Goal: Task Accomplishment & Management: Complete application form

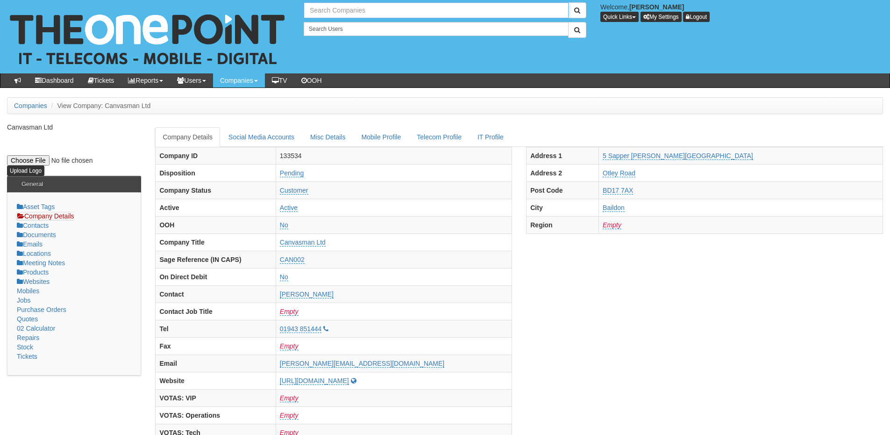
click at [364, 15] on input "text" at bounding box center [436, 10] width 265 height 16
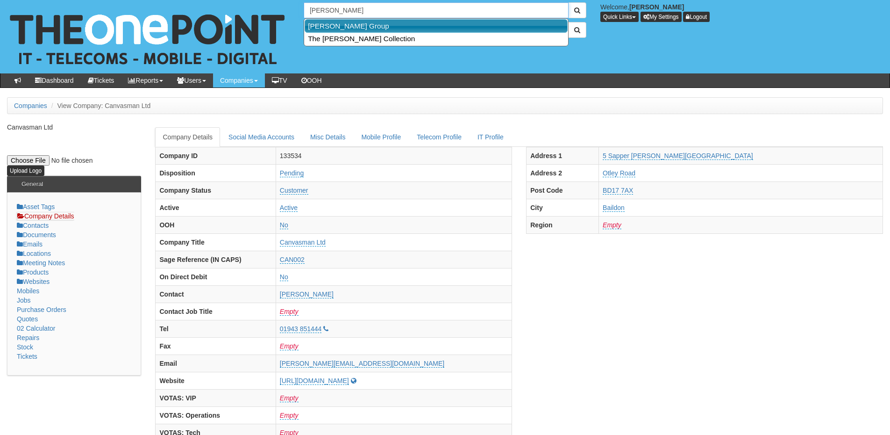
click at [359, 26] on link "John Good Group" at bounding box center [436, 26] width 263 height 14
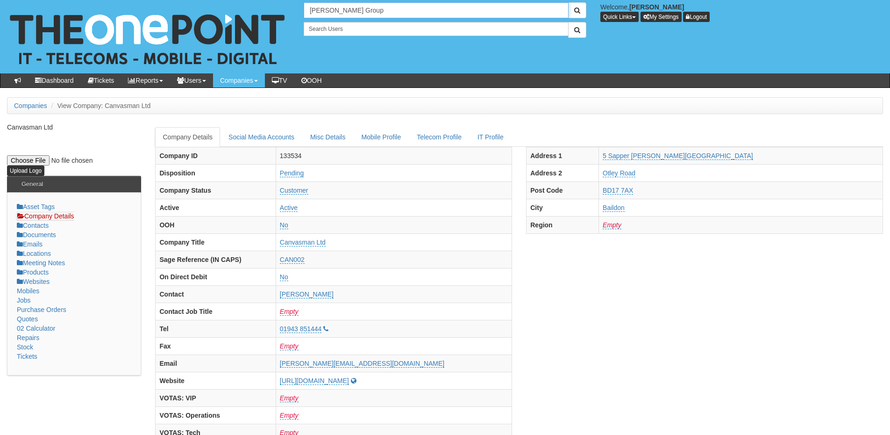
type input "John Good Group"
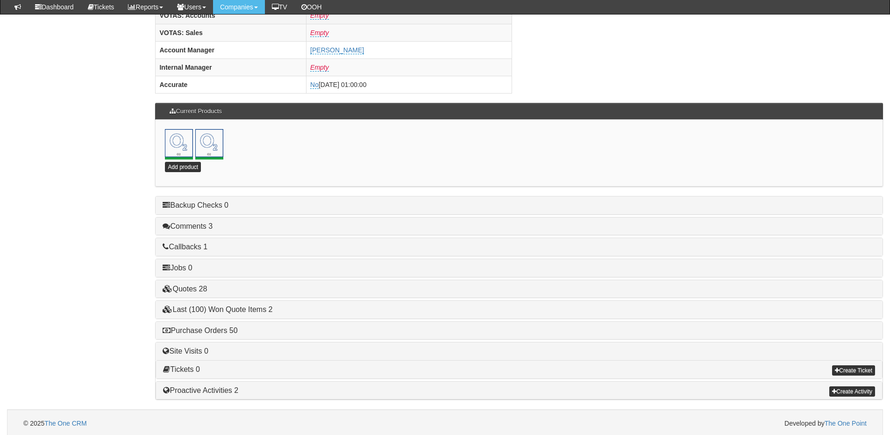
scroll to position [413, 0]
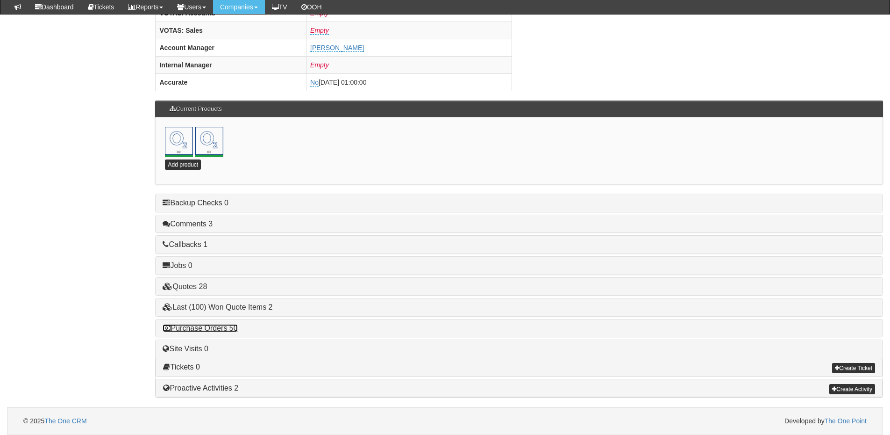
click at [230, 326] on link "Purchase Orders 50" at bounding box center [200, 328] width 75 height 8
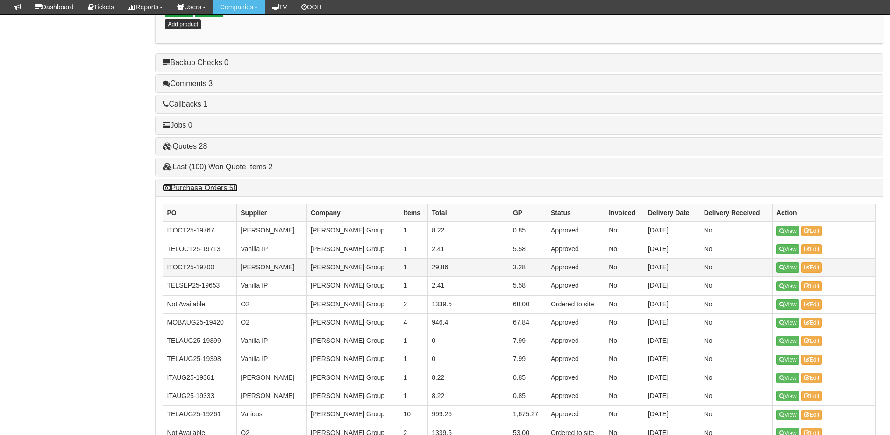
scroll to position [600, 0]
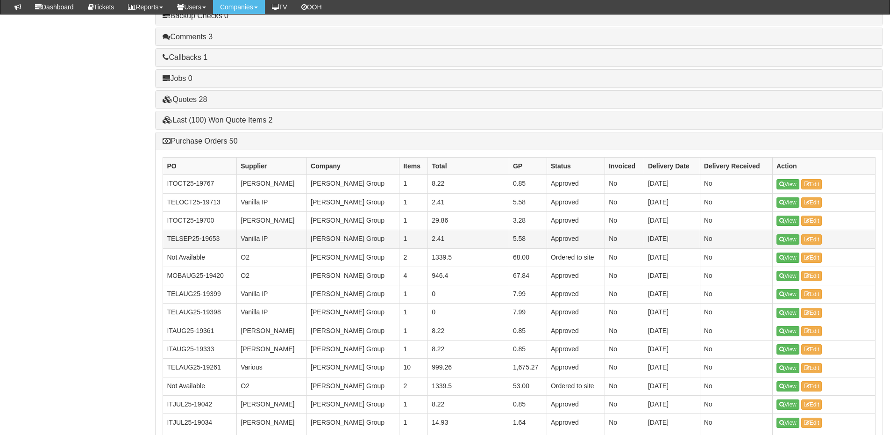
click at [746, 231] on td "No" at bounding box center [736, 239] width 72 height 18
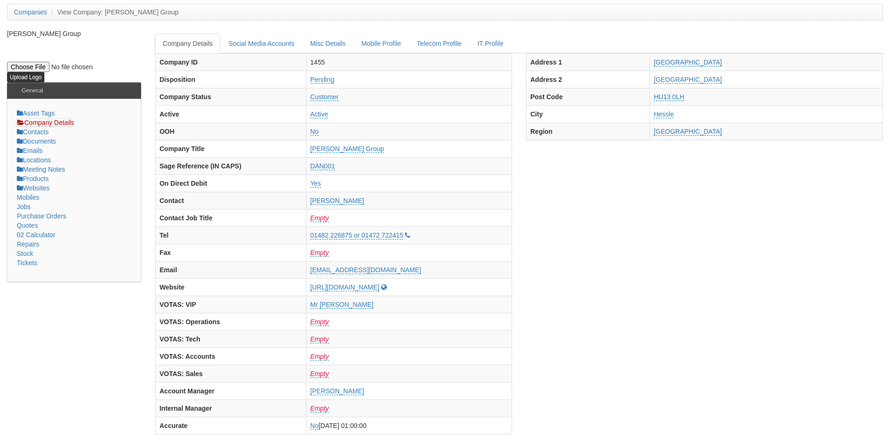
scroll to position [0, 0]
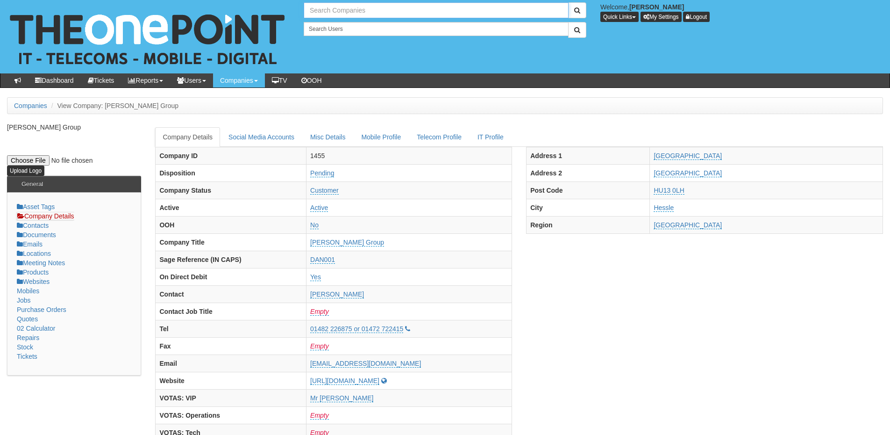
click at [327, 10] on input "text" at bounding box center [436, 10] width 265 height 16
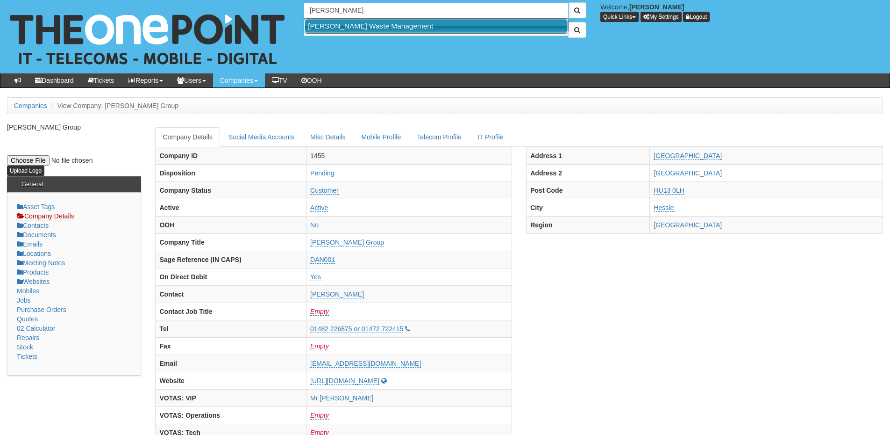
click at [340, 29] on link "[PERSON_NAME] Waste Management" at bounding box center [436, 26] width 263 height 14
type input "[PERSON_NAME] Waste Management"
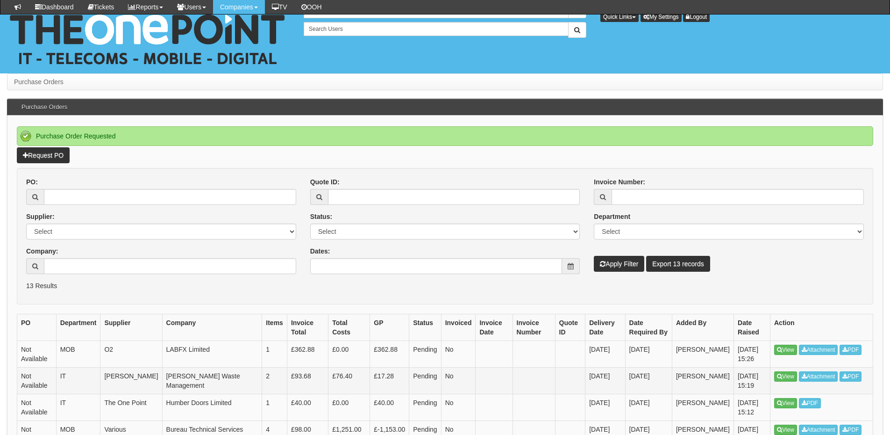
scroll to position [93, 0]
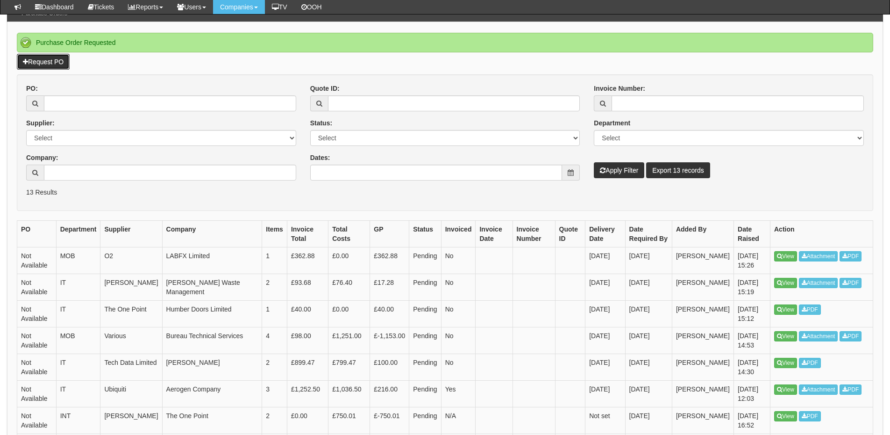
click at [39, 64] on link "Request PO" at bounding box center [43, 62] width 53 height 16
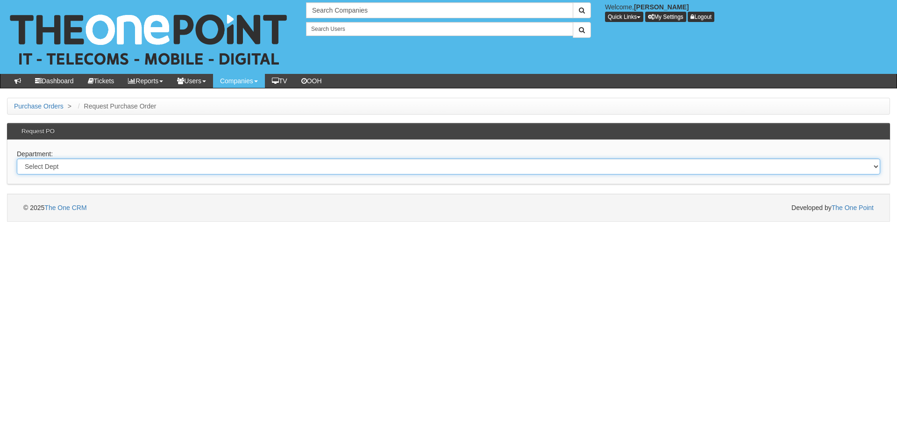
click at [237, 161] on select "Select Dept Digital Internal IT Mobiles Marketing Telecoms" at bounding box center [449, 166] width 864 height 16
click at [229, 173] on select "Select Dept Digital Internal IT Mobiles Marketing Telecoms" at bounding box center [449, 166] width 864 height 16
select select "?pipeID=&dept=IT"
click at [17, 158] on select "Select Dept Digital Internal IT Mobiles Marketing Telecoms" at bounding box center [449, 166] width 864 height 16
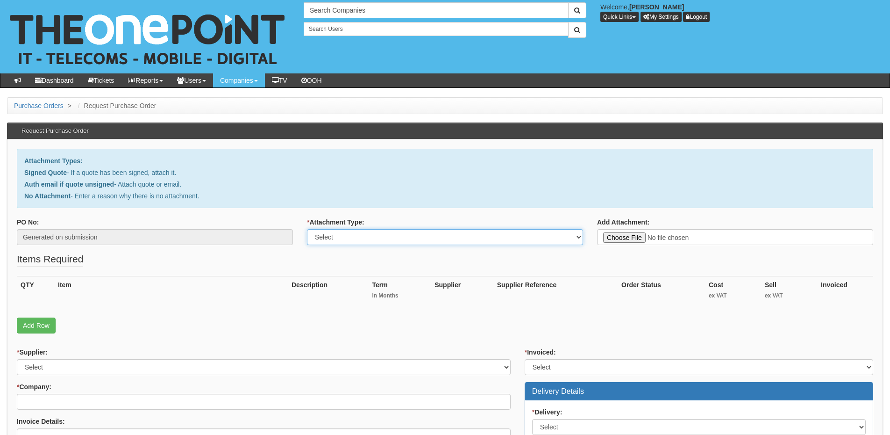
click at [357, 238] on select "Select Signed Quote Auth email with quote if unsigned No Attachment" at bounding box center [445, 237] width 276 height 16
select select "Signed Quote"
click at [307, 229] on select "Select Signed Quote Auth email with quote if unsigned No Attachment" at bounding box center [445, 237] width 276 height 16
type input "C:\fakepath\[PERSON_NAME] Waste Management - Replacement Desktop .pdf"
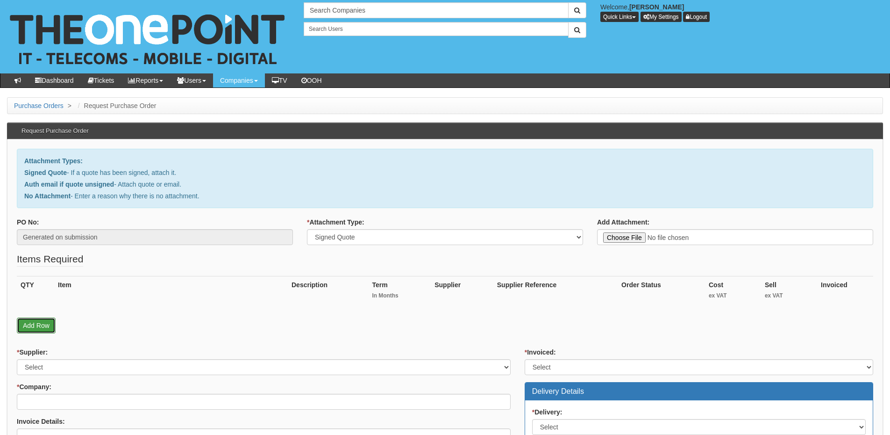
click at [55, 328] on link "Add Row" at bounding box center [36, 325] width 39 height 16
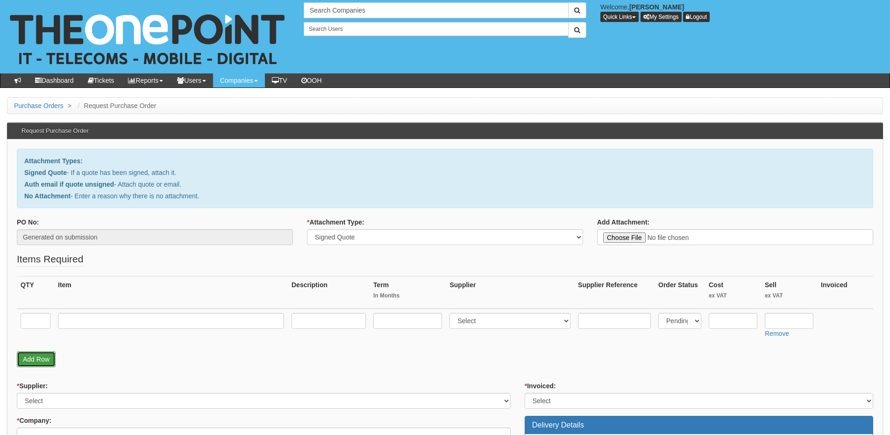
click at [29, 355] on link "Add Row" at bounding box center [36, 359] width 39 height 16
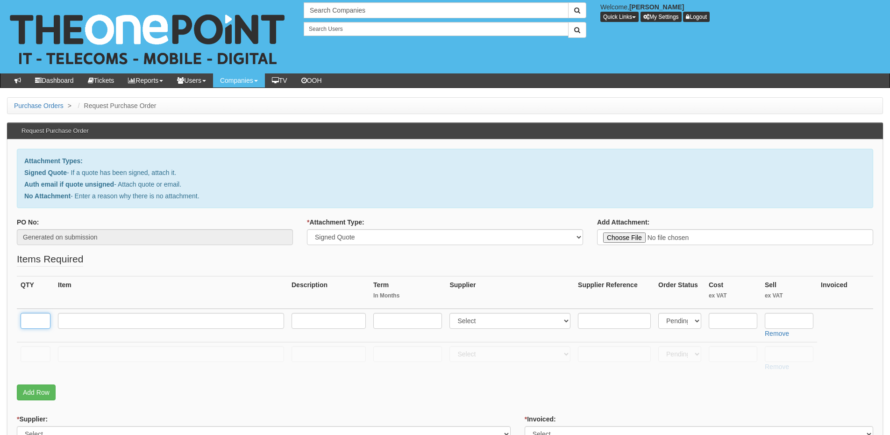
click at [43, 316] on input "text" at bounding box center [36, 321] width 30 height 16
type input "1"
click at [42, 358] on input "text" at bounding box center [36, 354] width 30 height 16
type input "1"
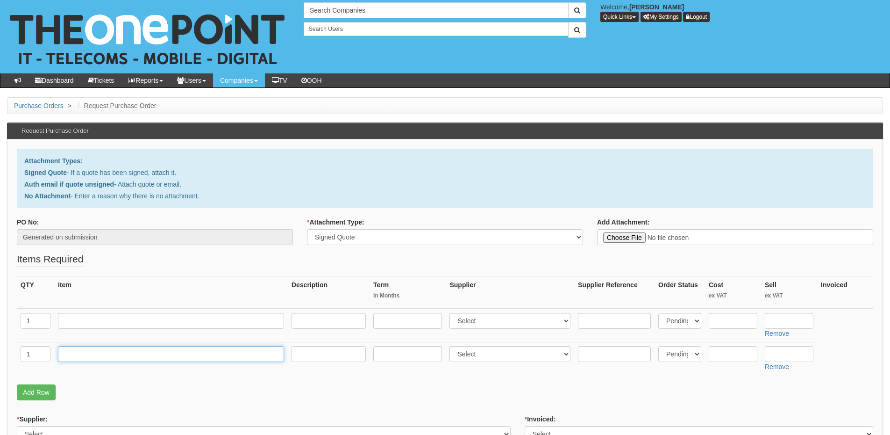
click at [82, 357] on input "text" at bounding box center [171, 354] width 226 height 16
type input "Delivery"
click at [780, 352] on input "text" at bounding box center [789, 354] width 49 height 16
type input "12.50"
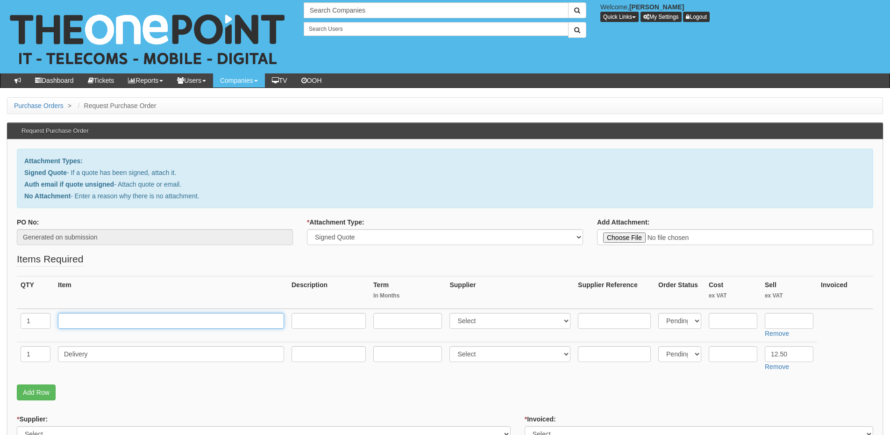
click at [156, 314] on input "text" at bounding box center [171, 321] width 226 height 16
paste input "HP 400 G9 DM i5 13500T 16GB 512GB SSD Win 11 Pro"
type input "HP 400 G9 DM i5 13500T 16GB 512GB SSD Win 11 Pro"
click at [485, 323] on select "Select 123 REG.co.uk 1Password 3 4Gon AA Jones Electric Ltd Abzorb Access Group…" at bounding box center [510, 321] width 121 height 16
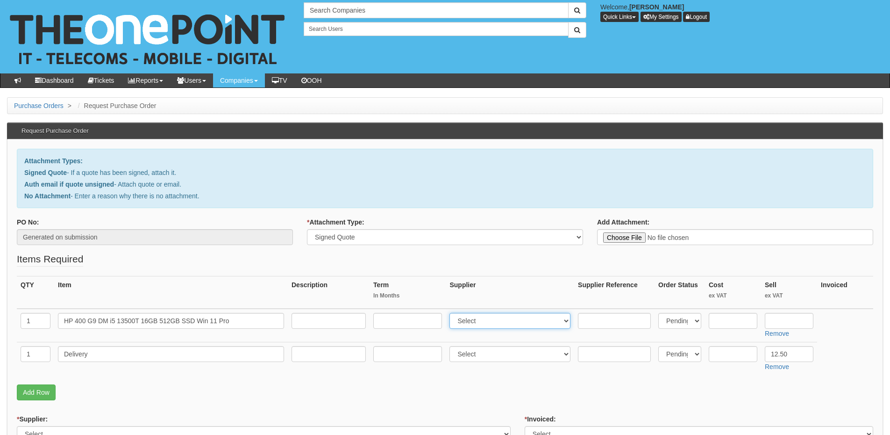
select select "87"
click at [452, 313] on select "Select 123 REG.co.uk 1Password 3 4Gon AA Jones Electric Ltd Abzorb Access Group…" at bounding box center [510, 321] width 121 height 16
click at [778, 323] on input "text" at bounding box center [789, 321] width 49 height 16
type input "561.19"
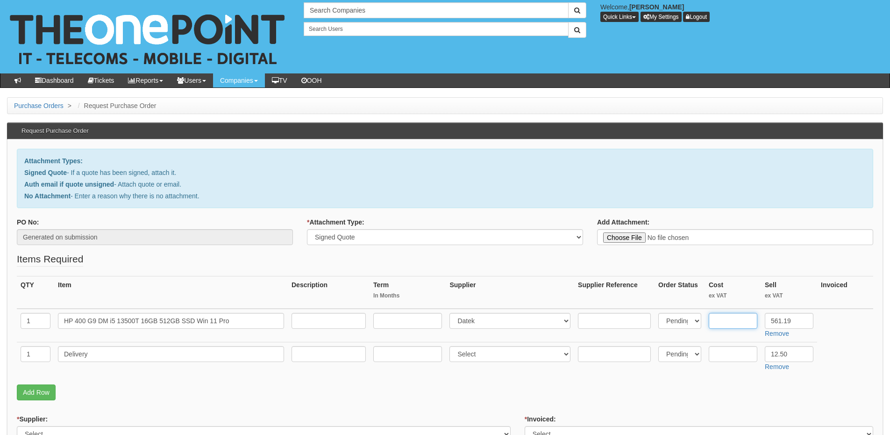
click at [715, 323] on input "text" at bounding box center [733, 321] width 49 height 16
paste input "623W9ET"
type input "623W9ET"
click at [618, 322] on input "text" at bounding box center [614, 321] width 73 height 16
paste input "623W9ET"
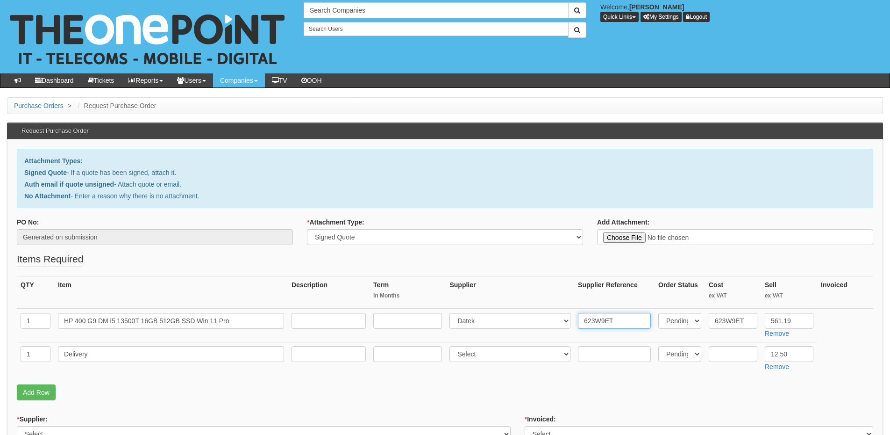
type input "623W9ET"
drag, startPoint x: 752, startPoint y: 322, endPoint x: 701, endPoint y: 322, distance: 50.9
click at [701, 322] on tr "1 HP 400 G9 DM i5 13500T 16GB 512GB SSD Win 11 Pro Select 123 REG.co.uk 1Passwo…" at bounding box center [445, 325] width 857 height 34
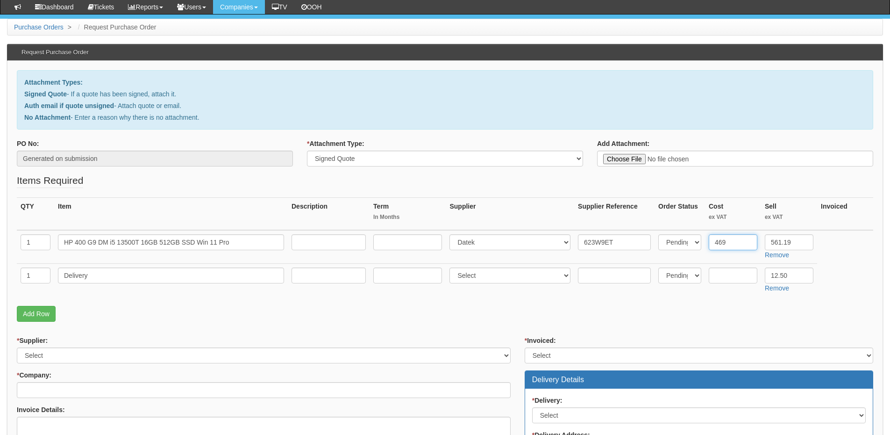
scroll to position [187, 0]
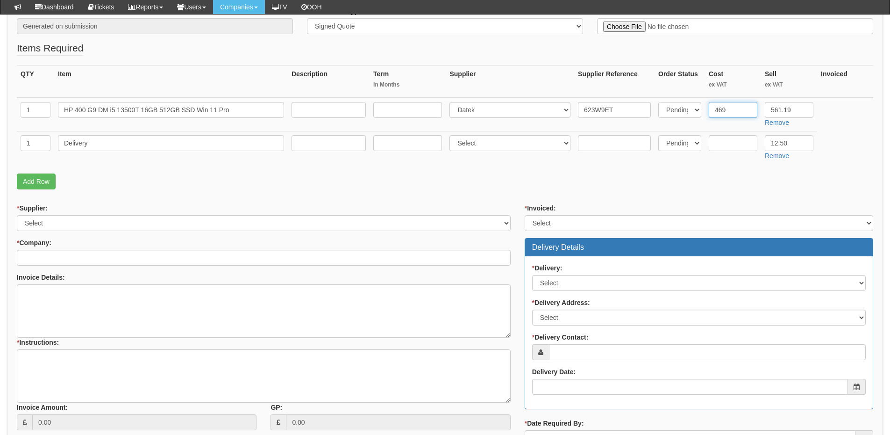
type input "469"
click at [129, 223] on select "Select 123 REG.co.uk 1Password 3 4Gon AA Jones Electric Ltd Abzorb Access Group…" at bounding box center [264, 223] width 494 height 16
select select "87"
click at [17, 215] on select "Select 123 REG.co.uk 1Password 3 4Gon AA Jones Electric Ltd Abzorb Access Group…" at bounding box center [264, 223] width 494 height 16
click at [115, 252] on input "* Company:" at bounding box center [264, 258] width 494 height 16
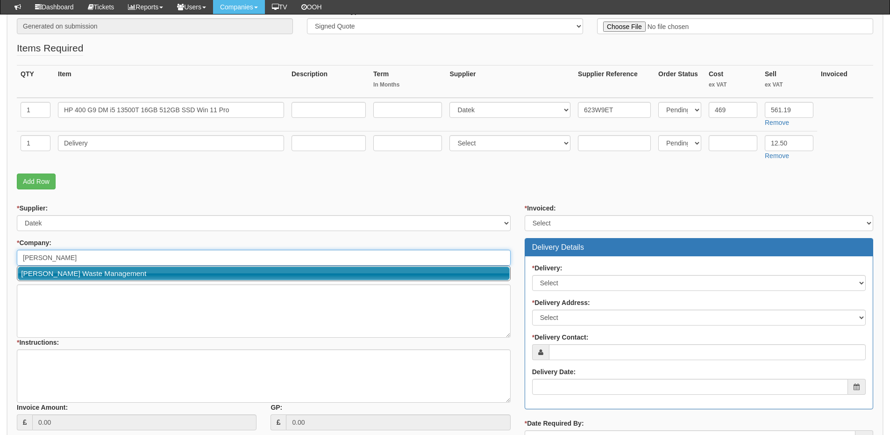
click at [115, 269] on link "Bill Dyson Waste Management" at bounding box center [264, 273] width 492 height 14
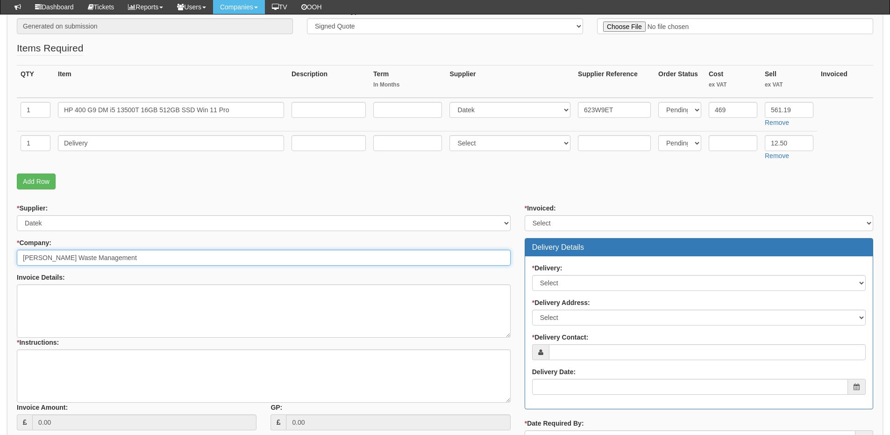
type input "Bill Dyson Waste Management"
click at [546, 225] on select "Select Yes No N/A STB (part of order)" at bounding box center [699, 223] width 349 height 16
click at [525, 215] on select "Select Yes No N/A STB (part of order)" at bounding box center [699, 223] width 349 height 16
drag, startPoint x: 548, startPoint y: 220, endPoint x: 548, endPoint y: 230, distance: 10.8
click at [548, 220] on select "Select Yes No N/A STB (part of order)" at bounding box center [699, 223] width 349 height 16
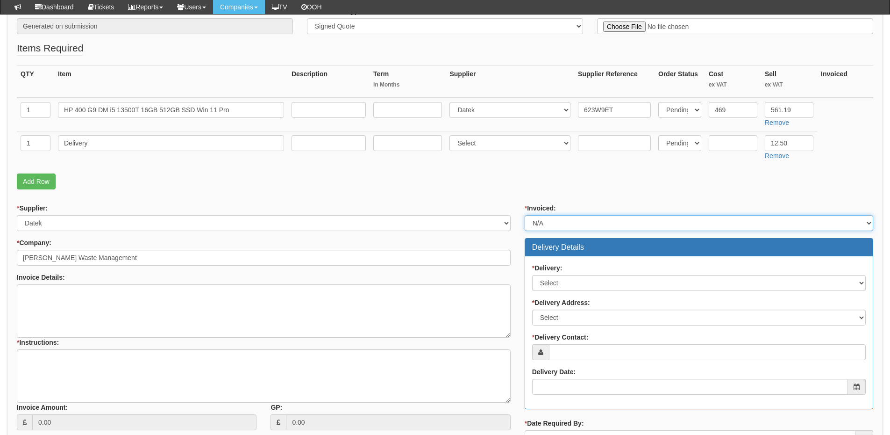
select select "2"
click at [525, 215] on select "Select Yes No N/A STB (part of order)" at bounding box center [699, 223] width 349 height 16
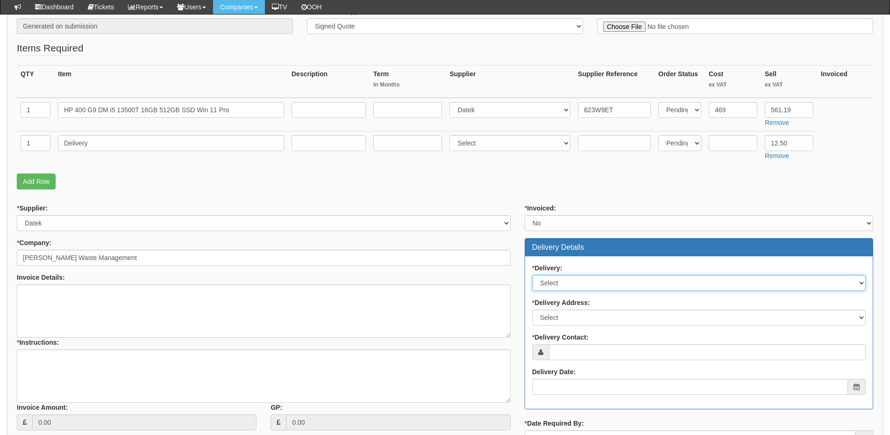
drag, startPoint x: 560, startPoint y: 284, endPoint x: 560, endPoint y: 290, distance: 6.5
click at [560, 284] on select "Select No Not Applicable Yes" at bounding box center [699, 283] width 334 height 16
select select "1"
click at [532, 275] on select "Select No Not Applicable Yes" at bounding box center [699, 283] width 334 height 16
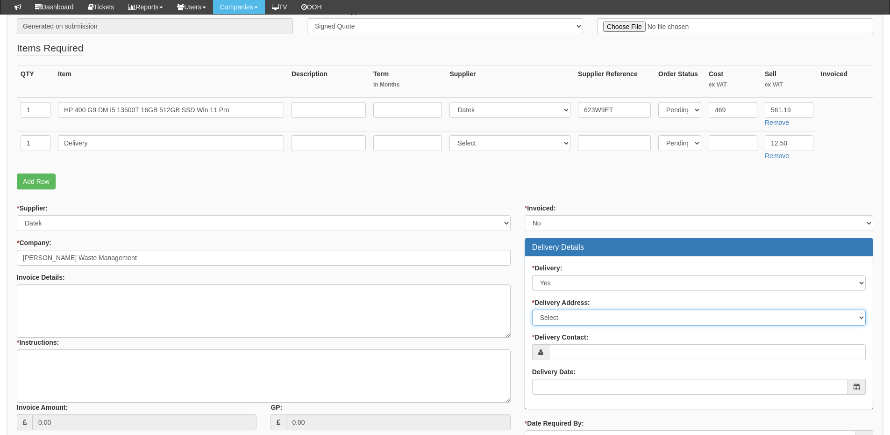
click at [565, 312] on select "Select Not Applicable Main Address - LS12 5JB Other" at bounding box center [699, 317] width 334 height 16
select select "other"
click at [532, 309] on select "Select Not Applicable Main Address - LS12 5JB Other" at bounding box center [699, 317] width 334 height 16
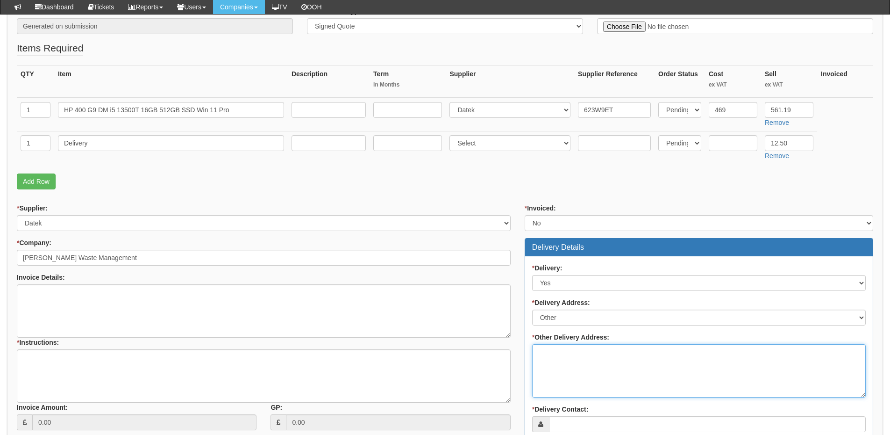
click at [565, 356] on textarea "* Other Delivery Address:" at bounding box center [699, 370] width 334 height 53
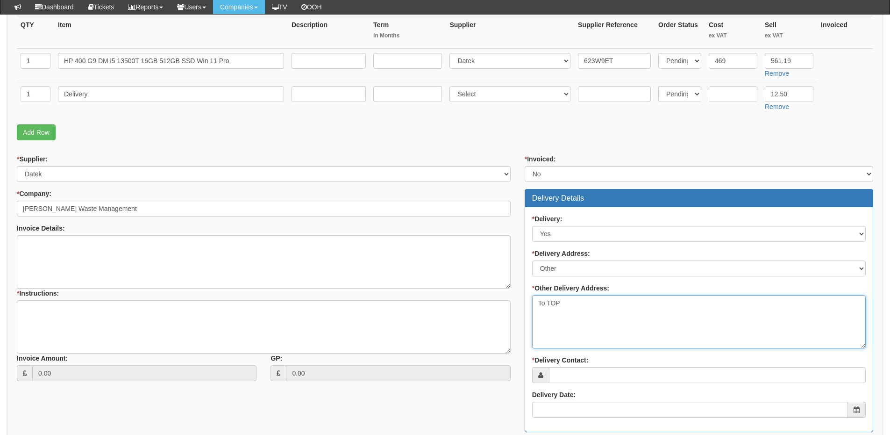
scroll to position [327, 0]
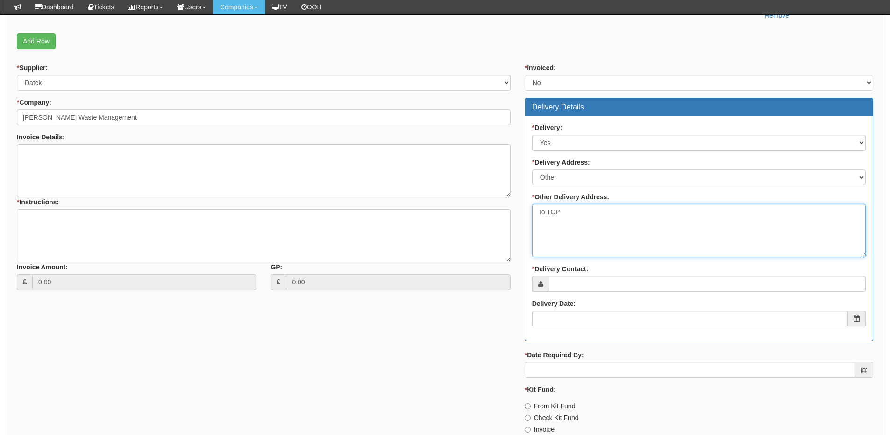
type textarea "To TOP"
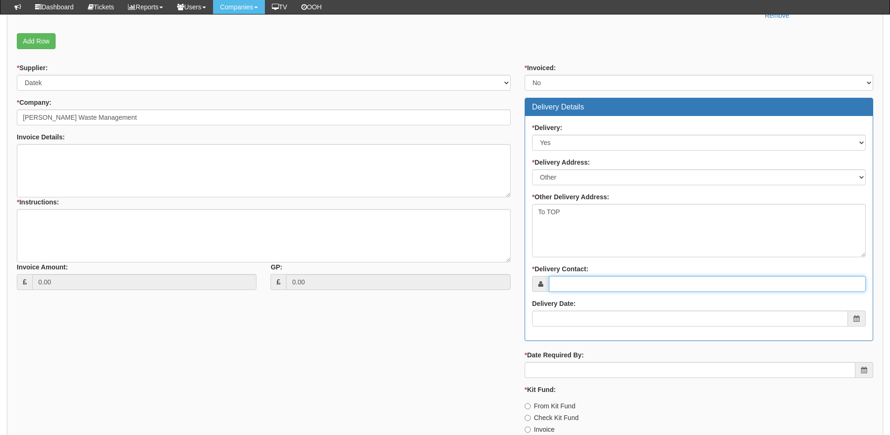
click at [568, 286] on input "* Delivery Contact:" at bounding box center [707, 284] width 317 height 16
paste input "Mark Pritchard"
type input "Mark Pritchard"
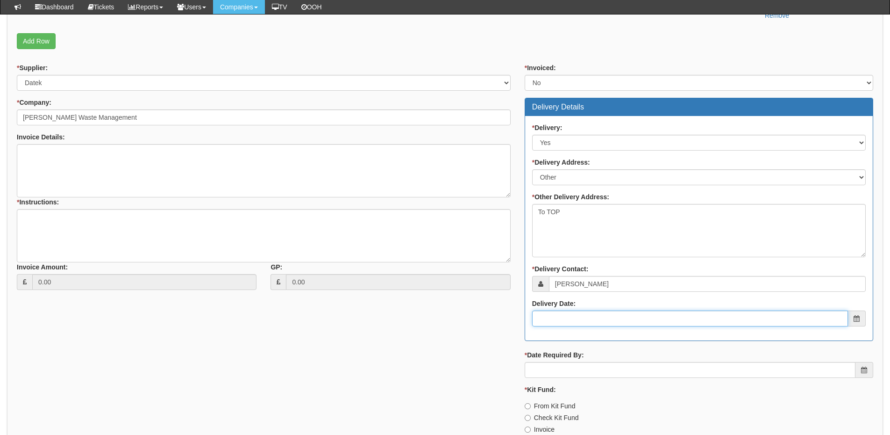
click at [578, 319] on input "Delivery Date:" at bounding box center [690, 318] width 316 height 16
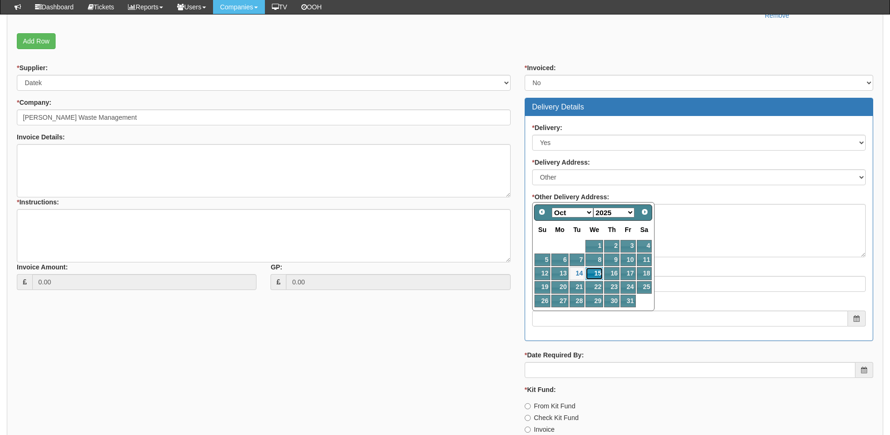
click at [594, 268] on link "15" at bounding box center [595, 273] width 18 height 13
type input "2025-10-15"
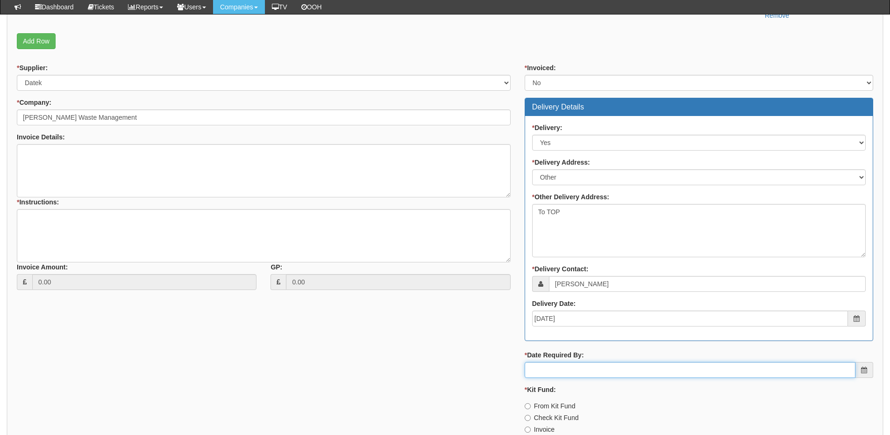
click at [579, 378] on input "* Date Required By:" at bounding box center [690, 370] width 331 height 16
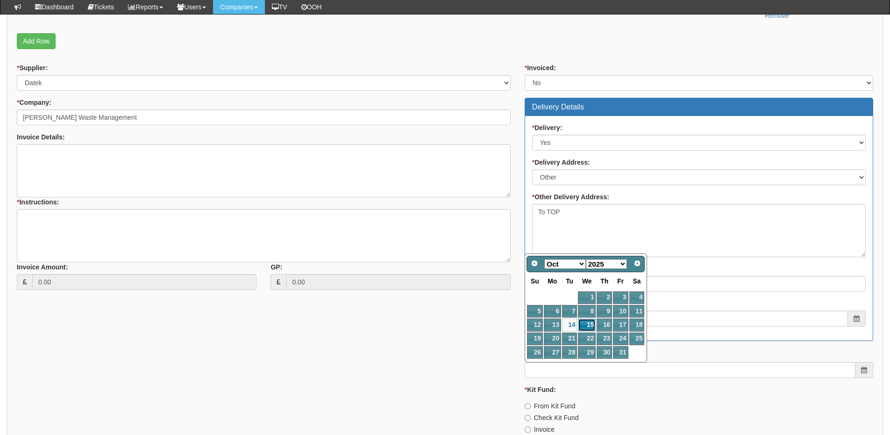
click at [589, 326] on link "15" at bounding box center [587, 324] width 18 height 13
type input "2025-10-15"
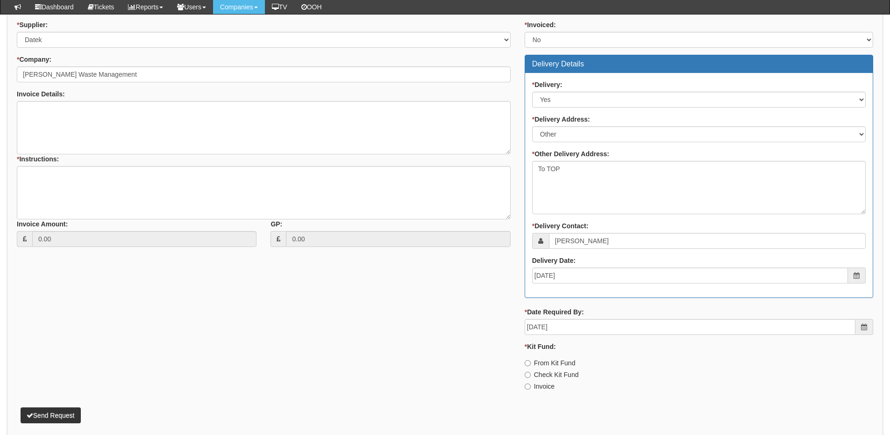
scroll to position [410, 0]
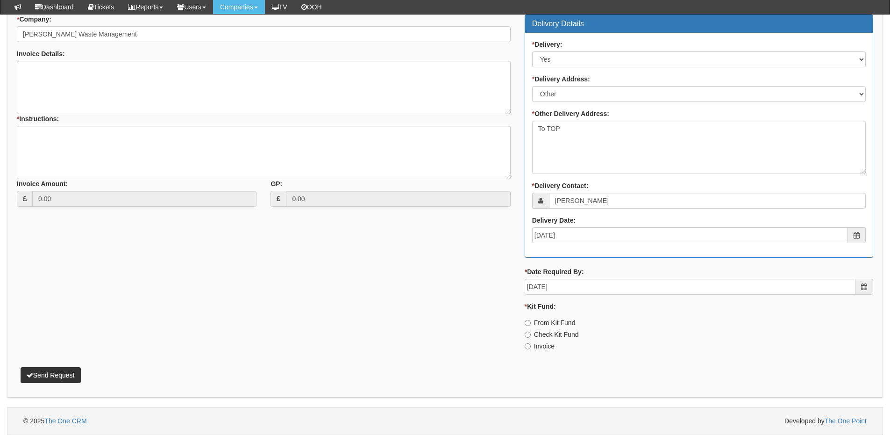
click at [546, 346] on label "Invoice" at bounding box center [540, 345] width 30 height 9
click at [531, 346] on input "Invoice" at bounding box center [528, 346] width 6 height 6
radio input "true"
click at [62, 373] on button "Send Request" at bounding box center [51, 375] width 60 height 16
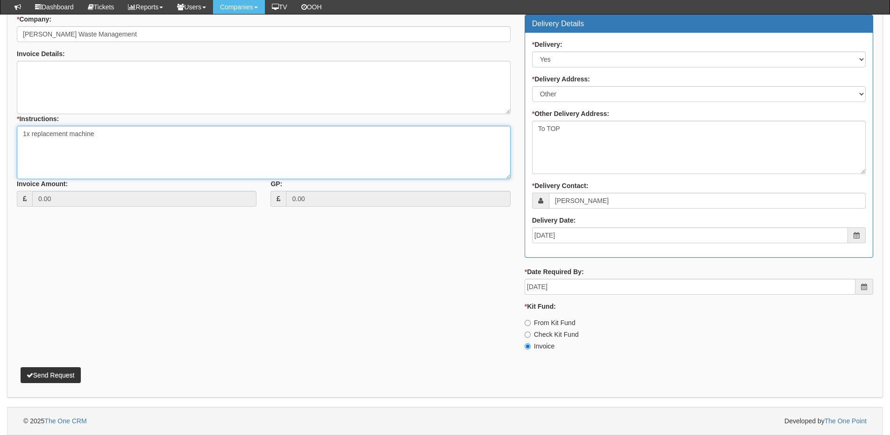
type textarea "1x replacement machine"
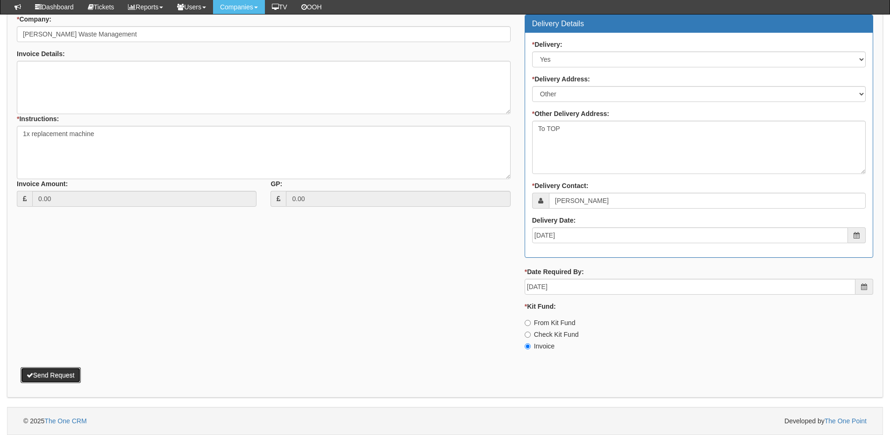
click at [68, 368] on button "Send Request" at bounding box center [51, 375] width 60 height 16
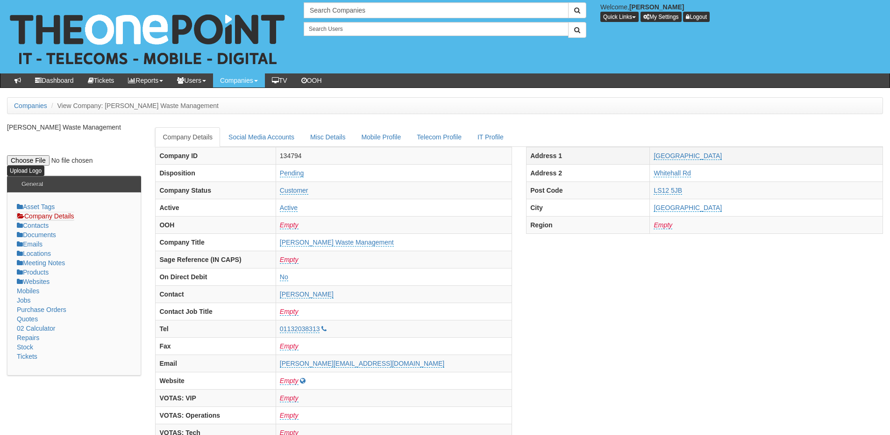
click at [641, 153] on th "Address 1" at bounding box center [588, 155] width 123 height 17
drag, startPoint x: 736, startPoint y: 155, endPoint x: 643, endPoint y: 160, distance: 93.1
click at [650, 160] on td "Whitehall Industrial Estate" at bounding box center [766, 155] width 233 height 17
copy link "Whitehall Industrial Estate"
drag, startPoint x: 317, startPoint y: 246, endPoint x: 422, endPoint y: 249, distance: 104.8
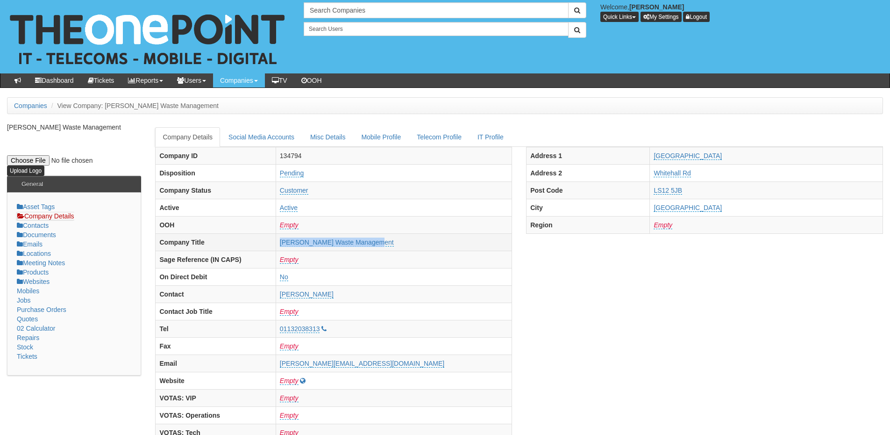
click at [422, 249] on tr "Company Title Bill Dyson Waste Management" at bounding box center [334, 241] width 357 height 17
copy tr "Bill Dyson Waste Management"
drag, startPoint x: 635, startPoint y: 157, endPoint x: 669, endPoint y: 157, distance: 34.1
click at [636, 157] on th "Address 1" at bounding box center [588, 155] width 123 height 17
drag, startPoint x: 669, startPoint y: 157, endPoint x: 732, endPoint y: 162, distance: 62.8
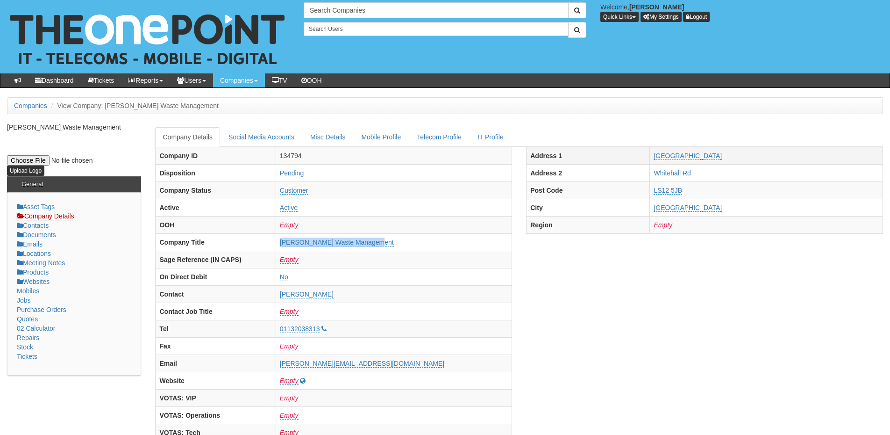
click at [732, 162] on tr "Address 1 Whitehall Industrial Estate" at bounding box center [705, 155] width 357 height 17
copy tr "Whitehall Industrial Estate"
drag, startPoint x: 649, startPoint y: 177, endPoint x: 699, endPoint y: 181, distance: 49.7
click at [699, 181] on tbody "Address 1 Whitehall Industrial Estate Address 2 Whitehall Rd Post Code LS12 5JB…" at bounding box center [705, 190] width 357 height 86
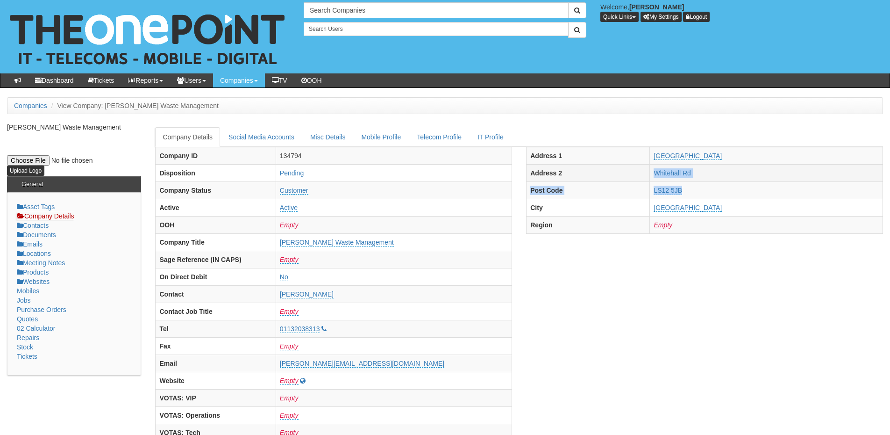
click at [626, 173] on th "Address 2" at bounding box center [588, 172] width 123 height 17
click at [640, 170] on th "Address 2" at bounding box center [588, 172] width 123 height 17
drag, startPoint x: 665, startPoint y: 172, endPoint x: 696, endPoint y: 174, distance: 30.4
click at [696, 174] on tr "Address 2 Whitehall Rd" at bounding box center [705, 172] width 357 height 17
copy tr "Whitehall Rd"
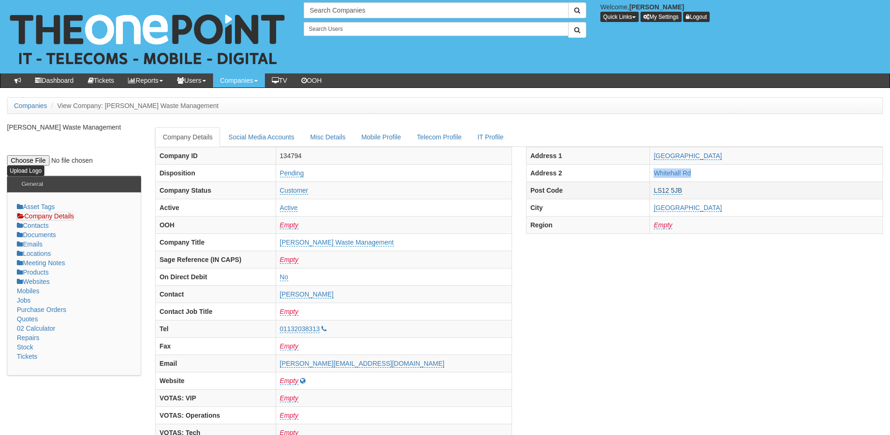
drag, startPoint x: 638, startPoint y: 190, endPoint x: 650, endPoint y: 190, distance: 12.2
click at [638, 190] on th "Post Code" at bounding box center [588, 189] width 123 height 17
drag, startPoint x: 650, startPoint y: 190, endPoint x: 677, endPoint y: 193, distance: 26.7
click at [677, 193] on tr "Post Code LS12 5JB" at bounding box center [705, 189] width 357 height 17
click at [678, 193] on td "LS12 5JB" at bounding box center [766, 189] width 233 height 17
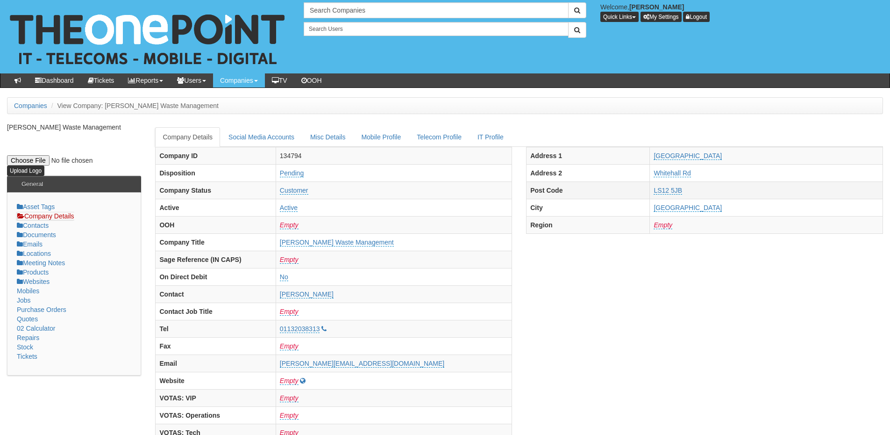
click at [678, 193] on td "LS12 5JB" at bounding box center [766, 189] width 233 height 17
click at [650, 190] on td "LS12 5JB" at bounding box center [766, 189] width 233 height 17
drag, startPoint x: 644, startPoint y: 190, endPoint x: 672, endPoint y: 194, distance: 28.2
click at [672, 194] on td "LS12 5JB" at bounding box center [766, 189] width 233 height 17
copy link "LS12 5JB"
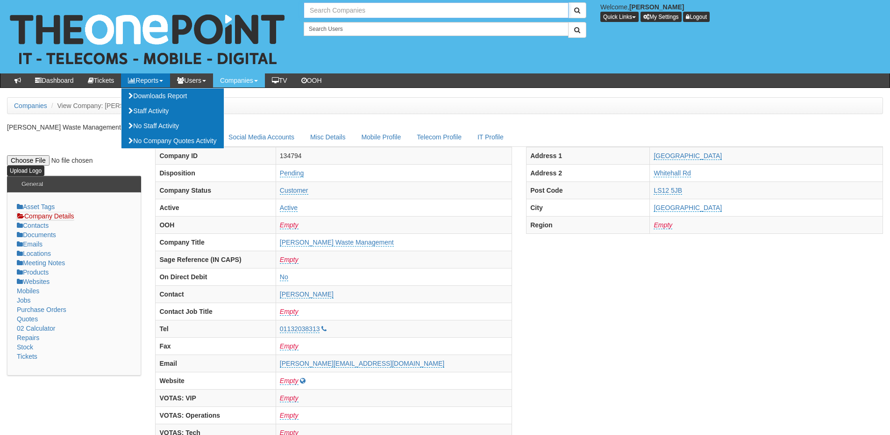
click at [331, 10] on input "text" at bounding box center [436, 10] width 265 height 16
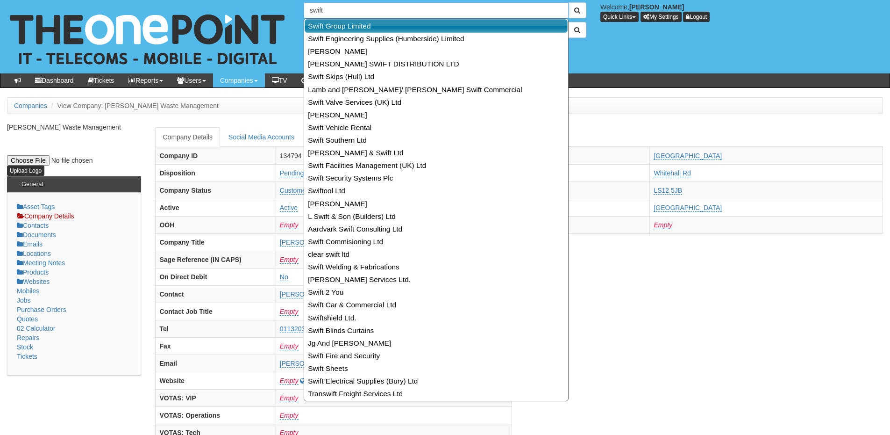
click at [335, 25] on link "Swift Group Limited" at bounding box center [436, 26] width 263 height 14
type input "Swift Group Limited"
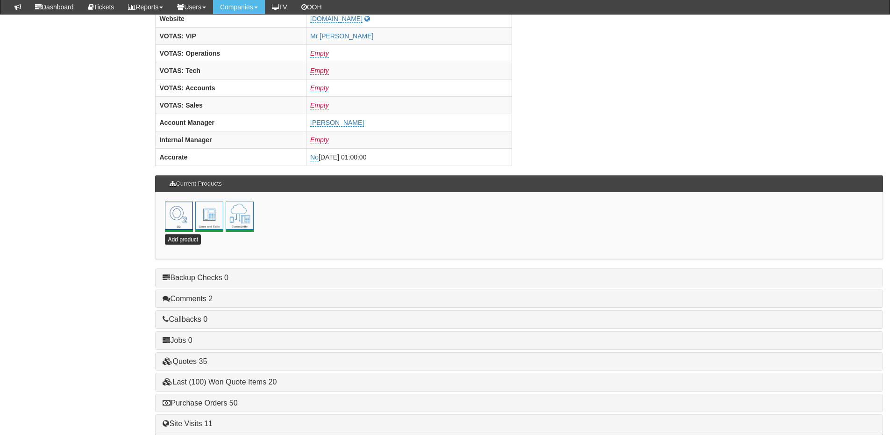
scroll to position [413, 0]
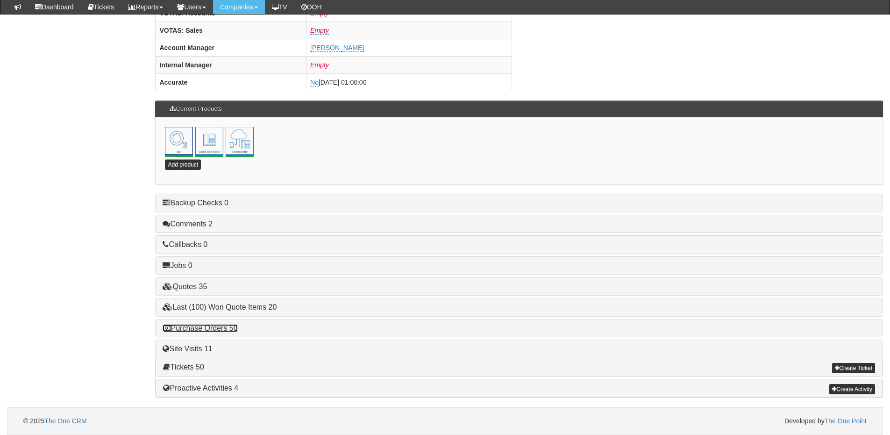
drag, startPoint x: 215, startPoint y: 326, endPoint x: 220, endPoint y: 328, distance: 5.6
click at [215, 326] on link "Purchase Orders 50" at bounding box center [200, 328] width 75 height 8
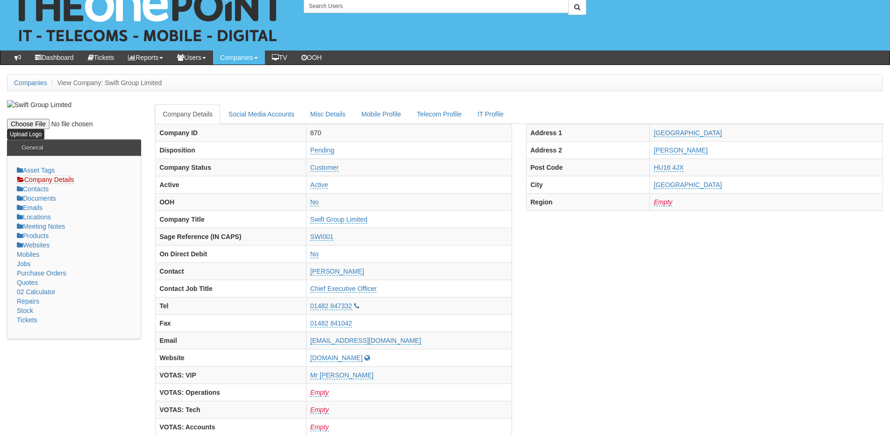
scroll to position [0, 0]
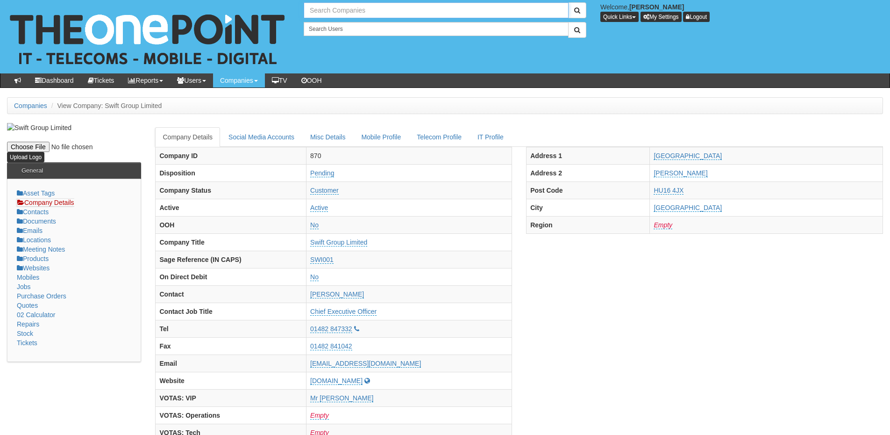
click at [340, 14] on input "text" at bounding box center [436, 10] width 265 height 16
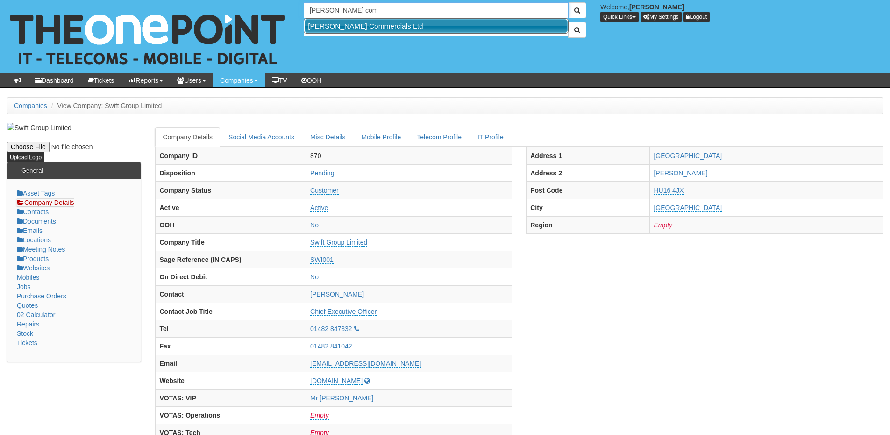
click at [358, 25] on link "[PERSON_NAME] Commercials Ltd" at bounding box center [436, 26] width 263 height 14
type input "[PERSON_NAME] Commercials Ltd"
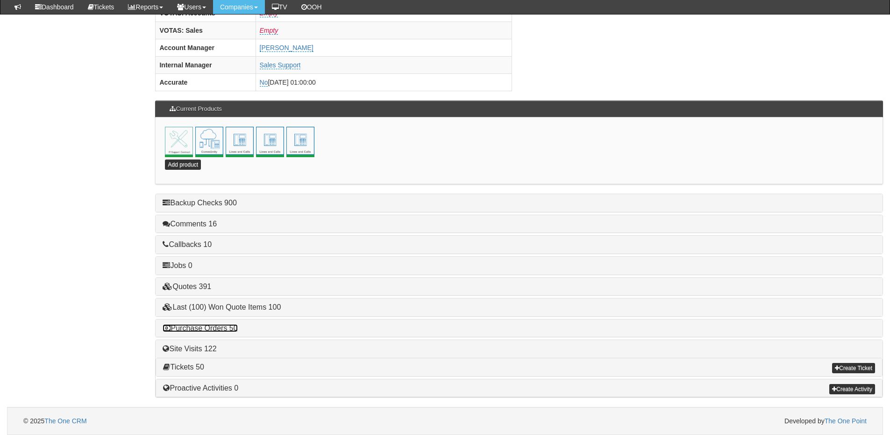
click at [223, 325] on link "Purchase Orders 50" at bounding box center [200, 328] width 75 height 8
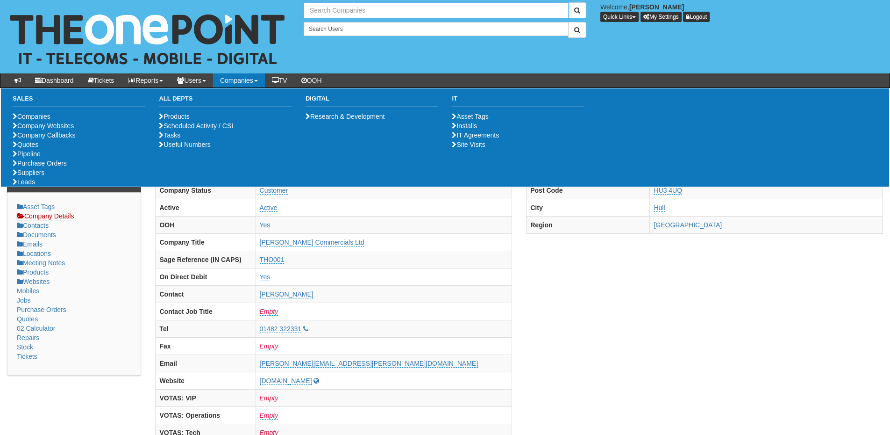
click at [352, 6] on input "text" at bounding box center [436, 10] width 265 height 16
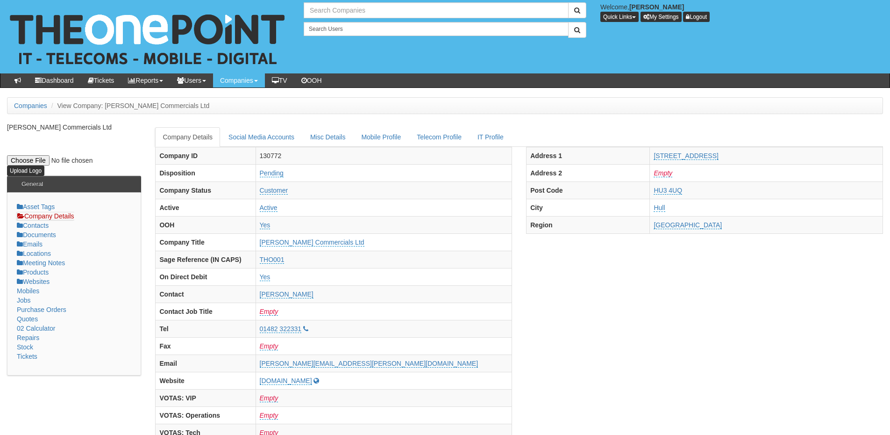
type input "Search Companies"
click at [348, 7] on input "text" at bounding box center [436, 10] width 265 height 16
type input "Search Companies"
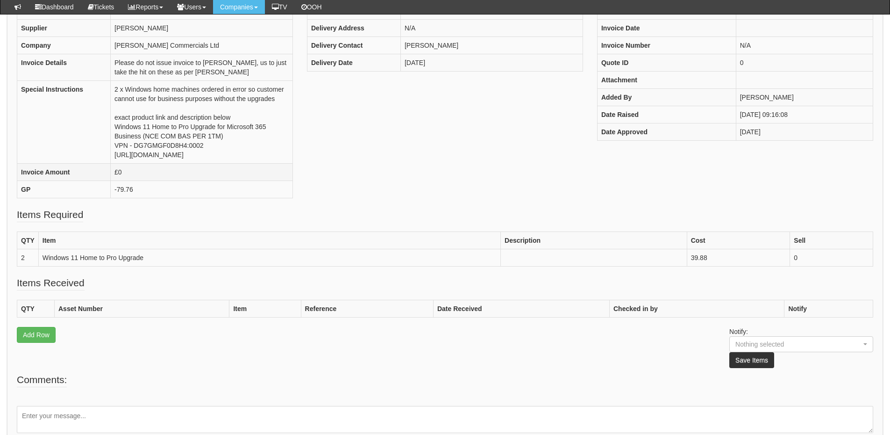
scroll to position [93, 0]
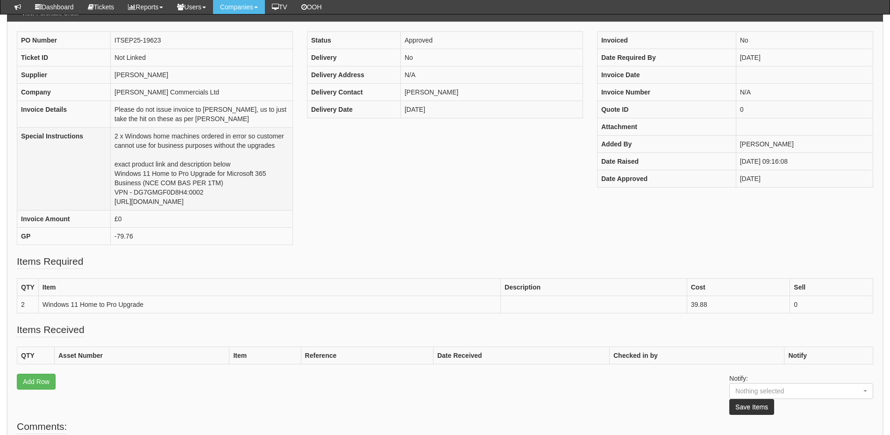
drag, startPoint x: 67, startPoint y: 135, endPoint x: 322, endPoint y: 200, distance: 263.5
click at [293, 200] on td "2 x Windows home machines ordered in error so customer cannot use for business …" at bounding box center [202, 168] width 182 height 83
copy td "2 x Windows home machines ordered in error so customer cannot use for business …"
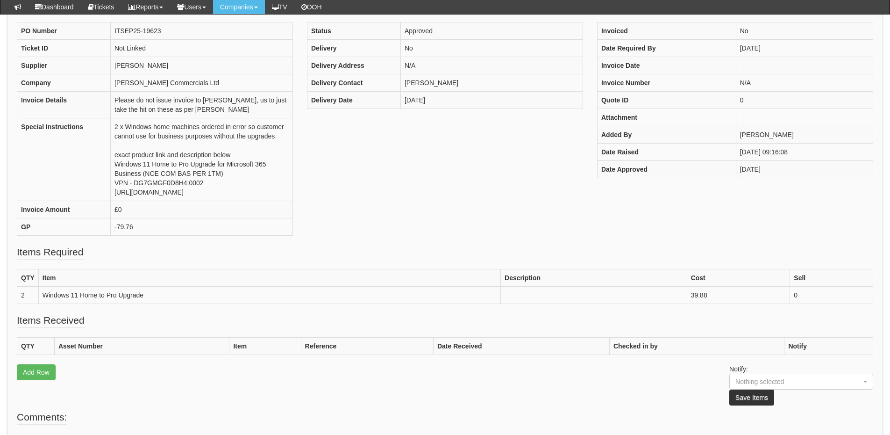
scroll to position [124, 0]
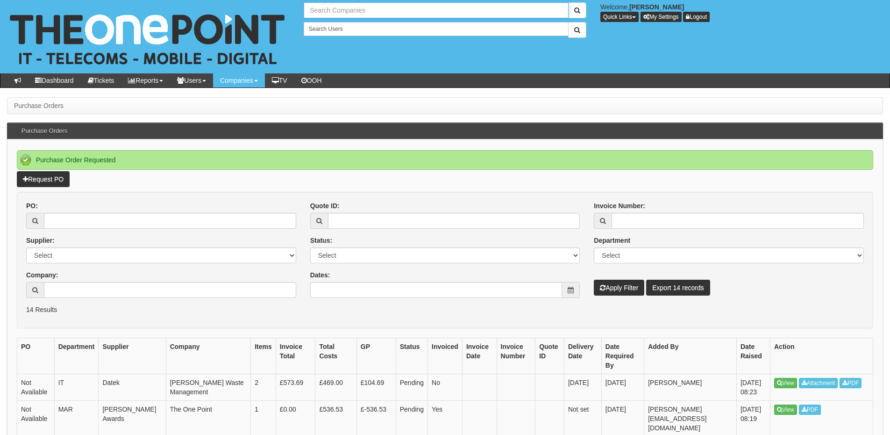
click at [353, 7] on input "text" at bounding box center [436, 10] width 265 height 16
type input "Search Companies"
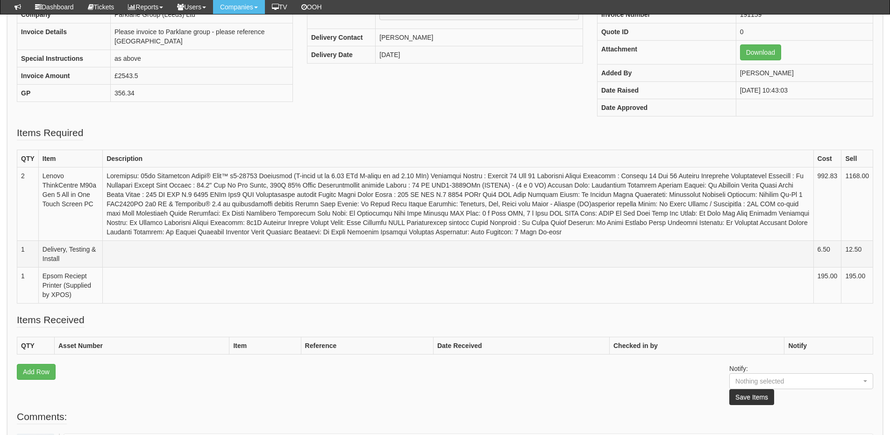
scroll to position [187, 0]
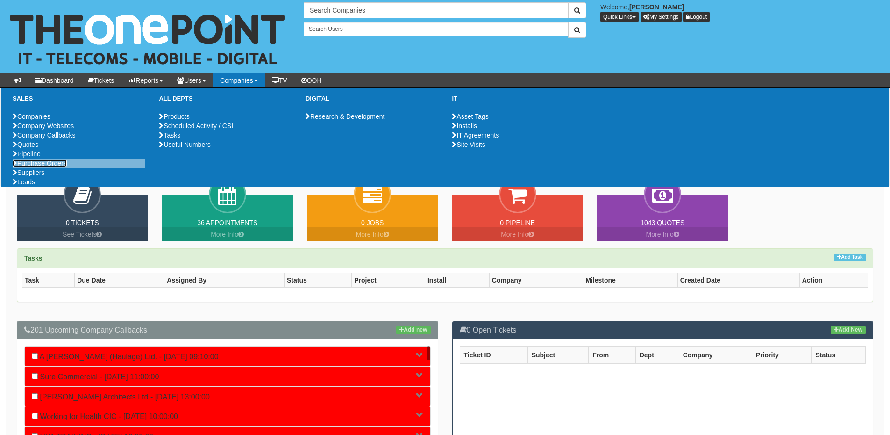
click at [42, 167] on link "Purchase Orders" at bounding box center [40, 162] width 54 height 7
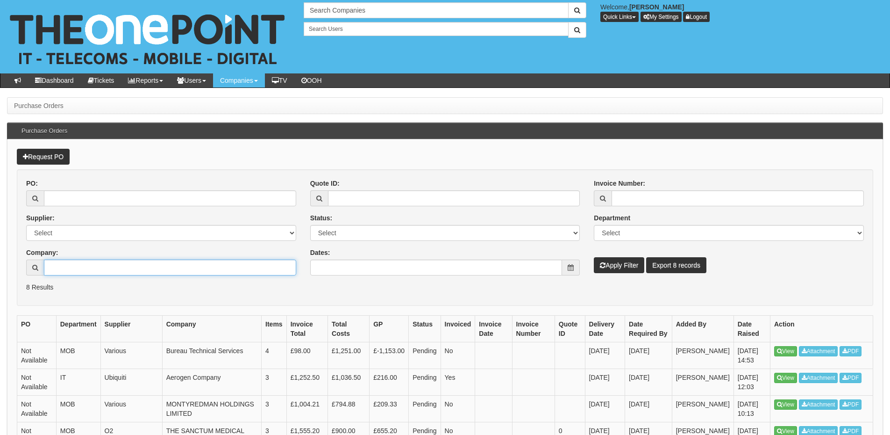
click at [83, 265] on input "Company:" at bounding box center [170, 267] width 252 height 16
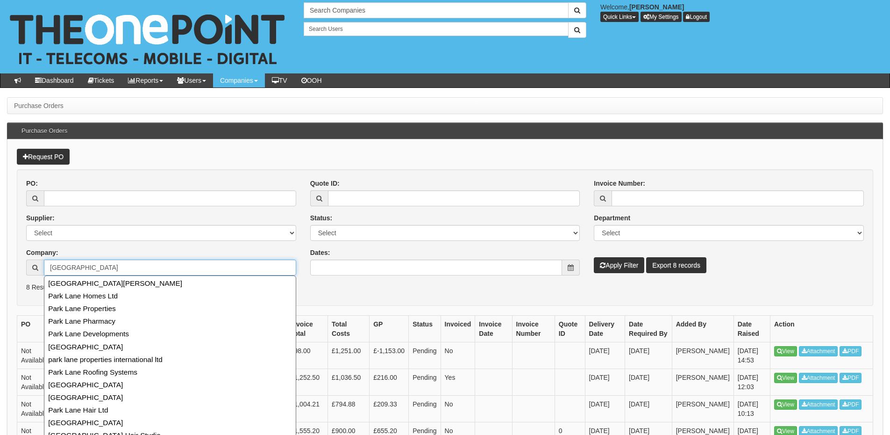
click at [66, 270] on input "park lane" at bounding box center [170, 267] width 252 height 16
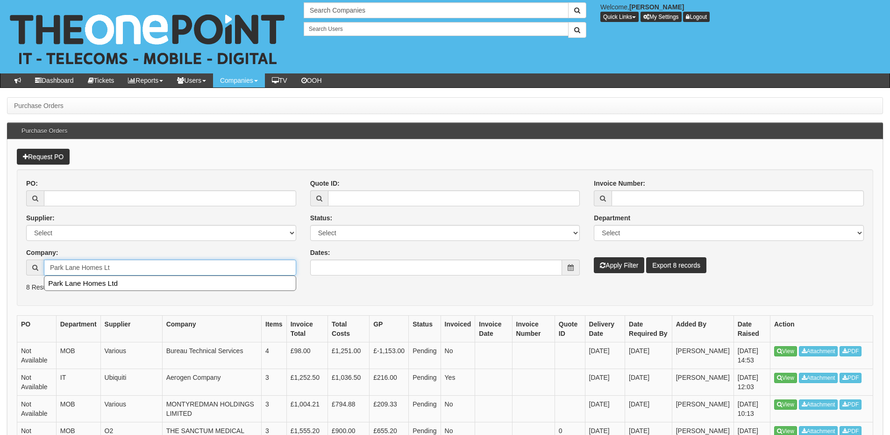
drag, startPoint x: 136, startPoint y: 267, endPoint x: 24, endPoint y: 267, distance: 111.7
click at [24, 267] on div "PO: Supplier: Select 123 REG.co.uk 1Password 3 4Gon AA Jones Electric Ltd Abzor…" at bounding box center [161, 231] width 284 height 104
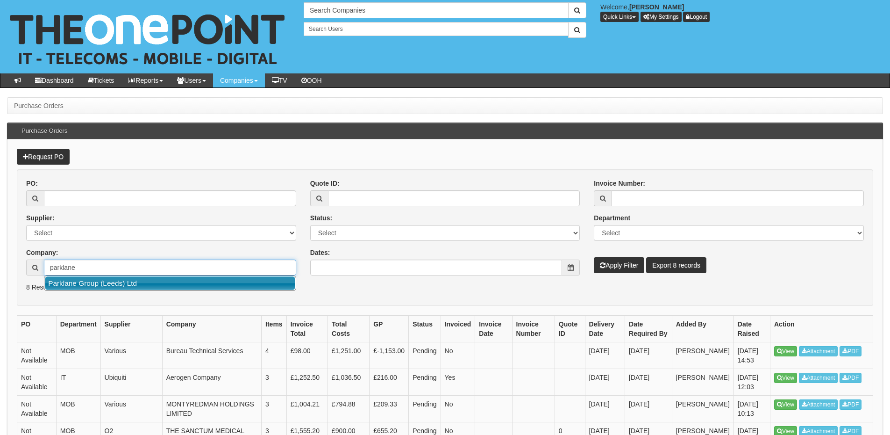
click at [74, 277] on link "Parklane Group (Leeds) Ltd" at bounding box center [170, 283] width 251 height 14
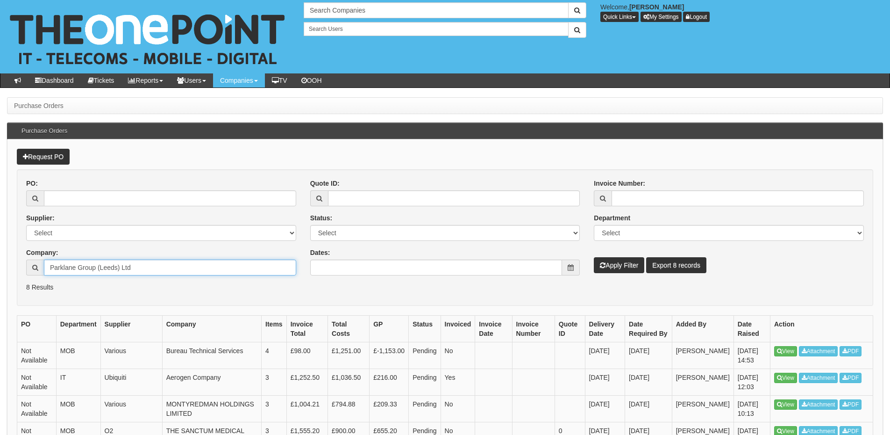
type input "Parklane Group (Leeds) Ltd"
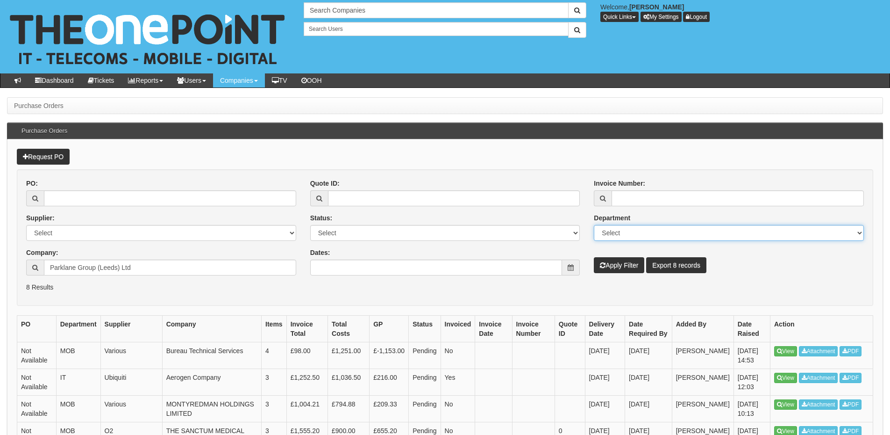
click at [616, 233] on select "Select Mobiles IT Telecoms Marketing Digital Internal" at bounding box center [729, 233] width 270 height 16
select select "IT"
click at [594, 225] on select "Select Mobiles IT Telecoms Marketing Digital Internal" at bounding box center [729, 233] width 270 height 16
click at [616, 267] on button "Apply Filter" at bounding box center [619, 265] width 50 height 16
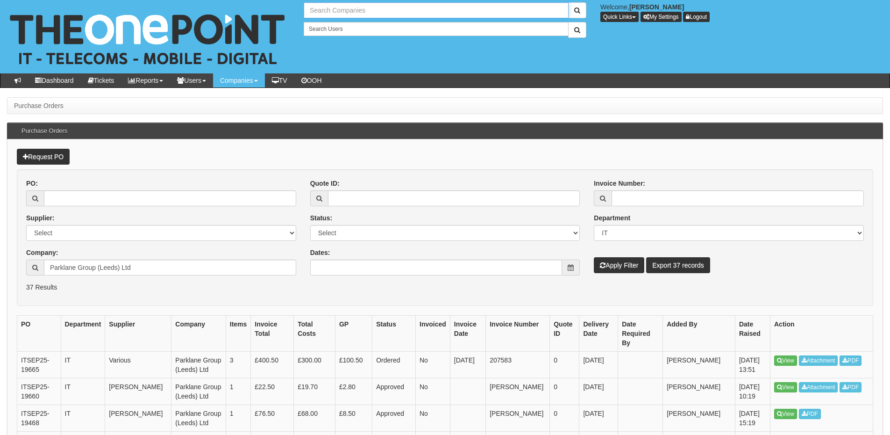
click at [360, 8] on input "text" at bounding box center [436, 10] width 265 height 16
click at [327, 29] on link "P3CL Ltd" at bounding box center [436, 26] width 263 height 14
type input "P3CL Ltd"
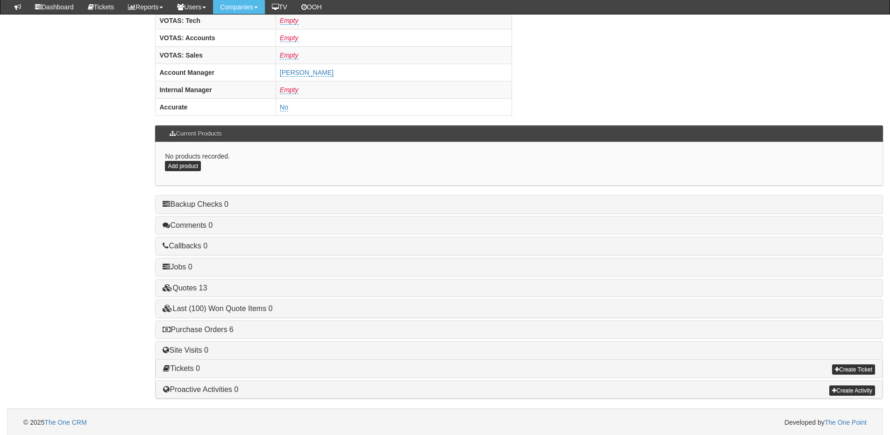
scroll to position [389, 0]
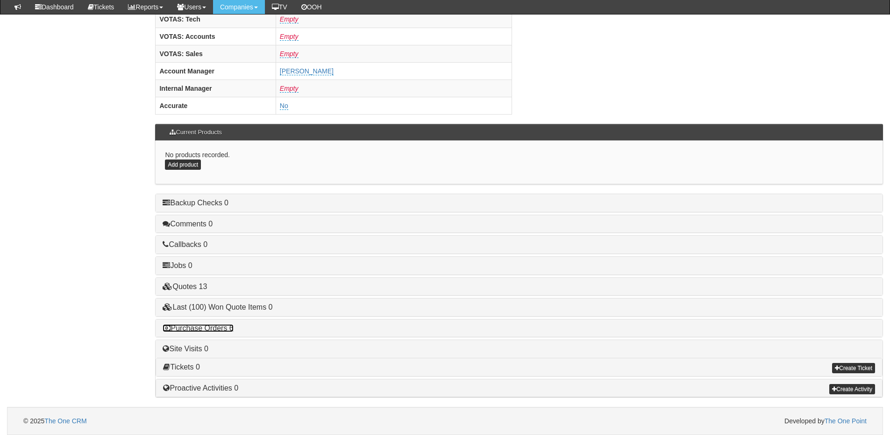
click at [222, 327] on link "Purchase Orders 6" at bounding box center [198, 328] width 71 height 8
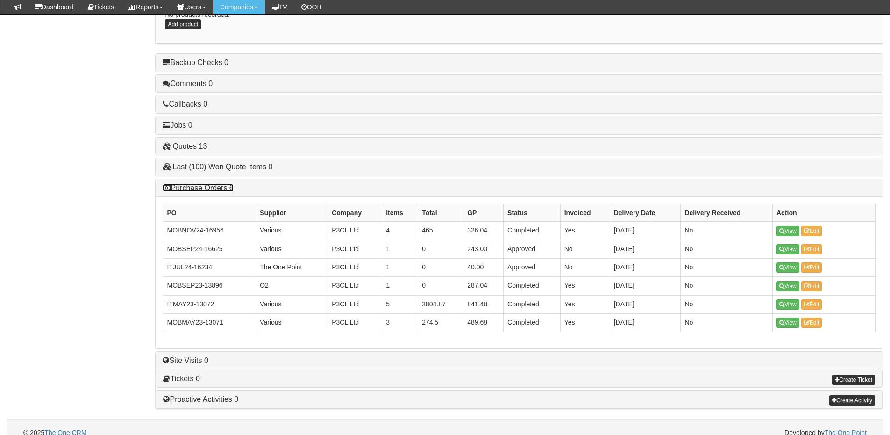
scroll to position [529, 0]
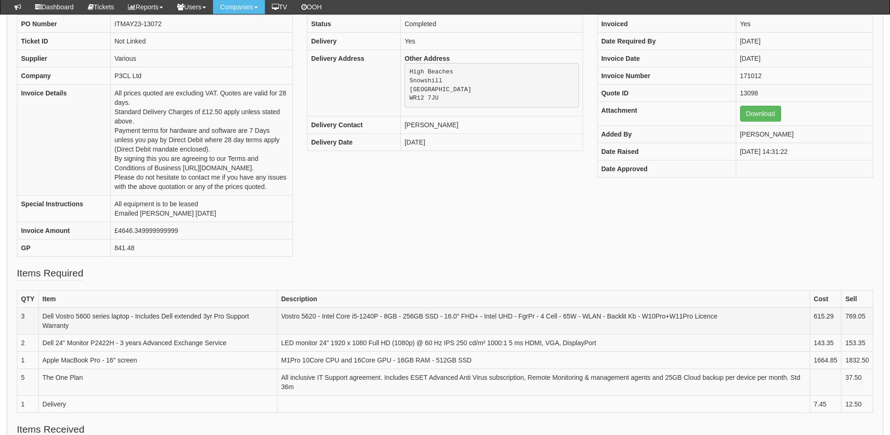
scroll to position [93, 0]
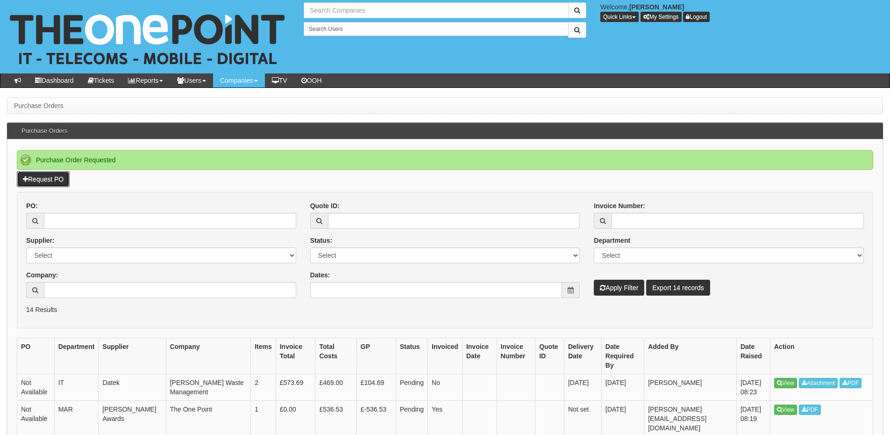
type input "Search Companies"
click at [52, 178] on link "Request PO" at bounding box center [43, 179] width 53 height 16
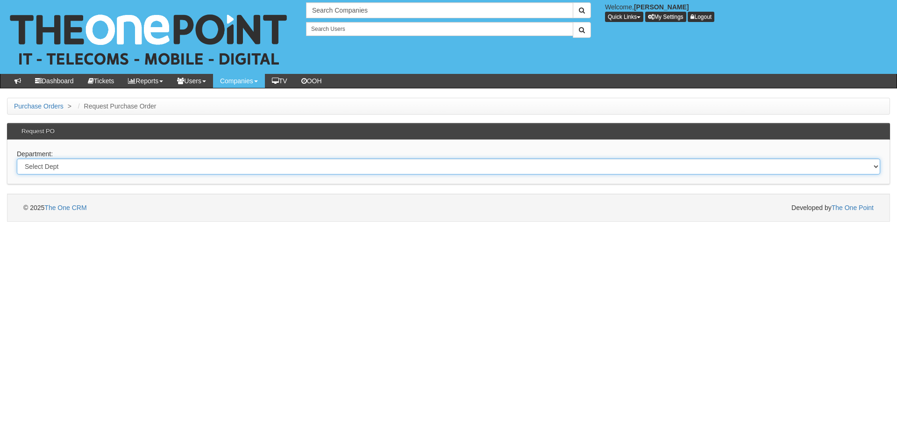
click at [219, 173] on select "Select Dept Digital Internal IT Mobiles Marketing Telecoms" at bounding box center [449, 166] width 864 height 16
click at [208, 173] on select "Select Dept Digital Internal IT Mobiles Marketing Telecoms" at bounding box center [449, 166] width 864 height 16
select select "?pipeID=&dept=TEL"
click at [17, 158] on select "Select Dept Digital Internal IT Mobiles Marketing Telecoms" at bounding box center [449, 166] width 864 height 16
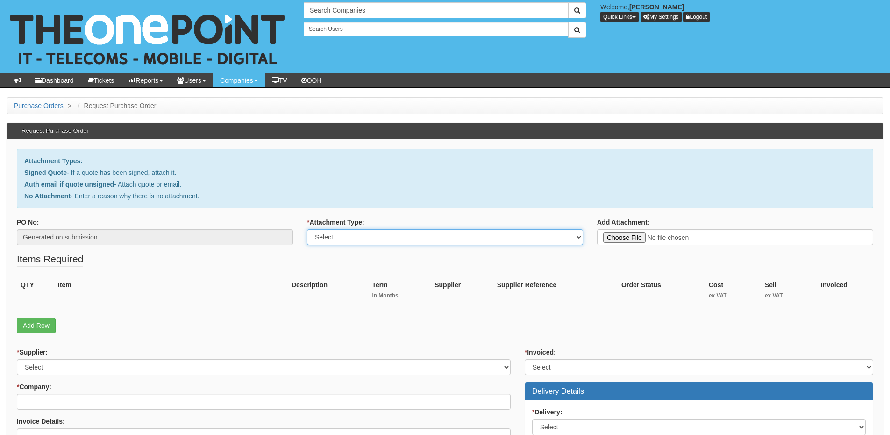
click at [366, 244] on select "Select Signed Quote Auth email with quote if unsigned No Attachment" at bounding box center [445, 237] width 276 height 16
select select "Auth email if quote unsigned"
click at [307, 229] on select "Select Signed Quote Auth email with quote if unsigned No Attachment" at bounding box center [445, 237] width 276 height 16
type input "C:\fakepath\Phone Unit Order (1).msg"
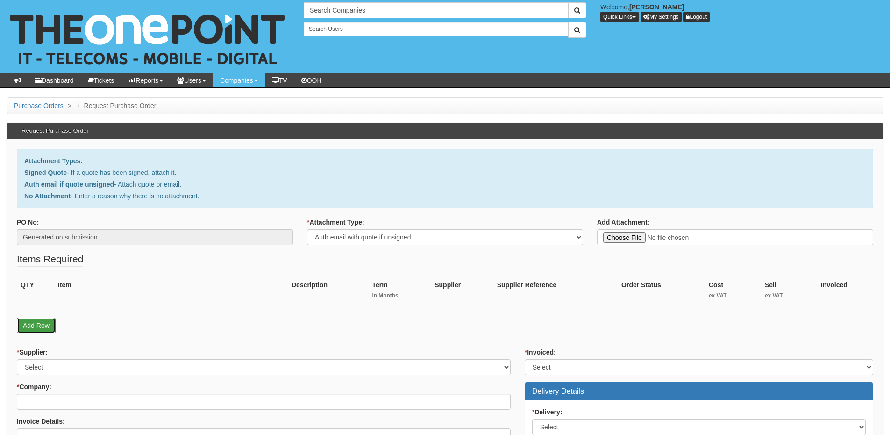
click at [46, 326] on link "Add Row" at bounding box center [36, 325] width 39 height 16
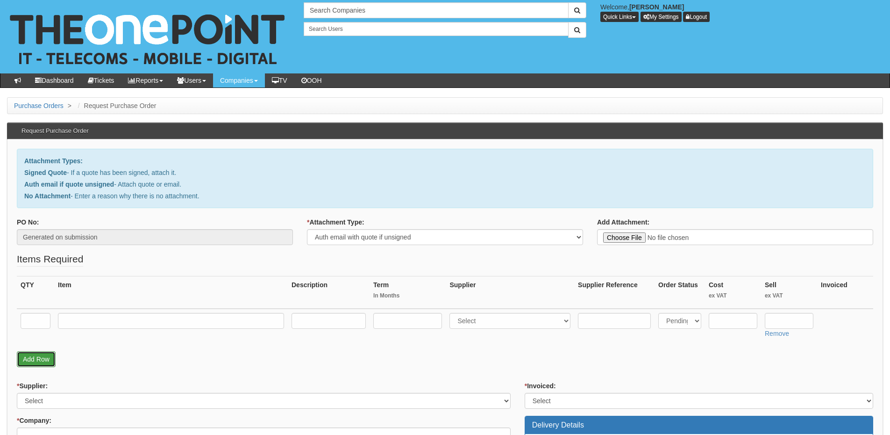
click at [37, 351] on link "Add Row" at bounding box center [36, 359] width 39 height 16
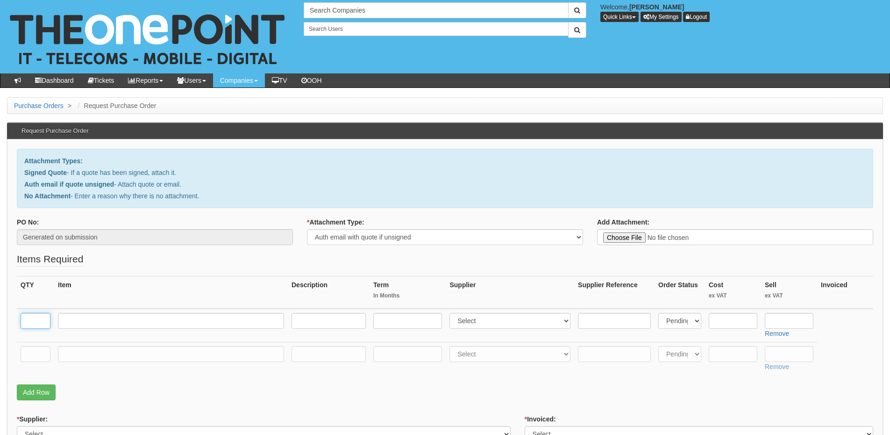
click at [32, 317] on input "text" at bounding box center [36, 321] width 30 height 16
type input "1"
click at [35, 348] on input "text" at bounding box center [36, 354] width 30 height 16
type input "1"
click at [90, 352] on input "text" at bounding box center [171, 354] width 226 height 16
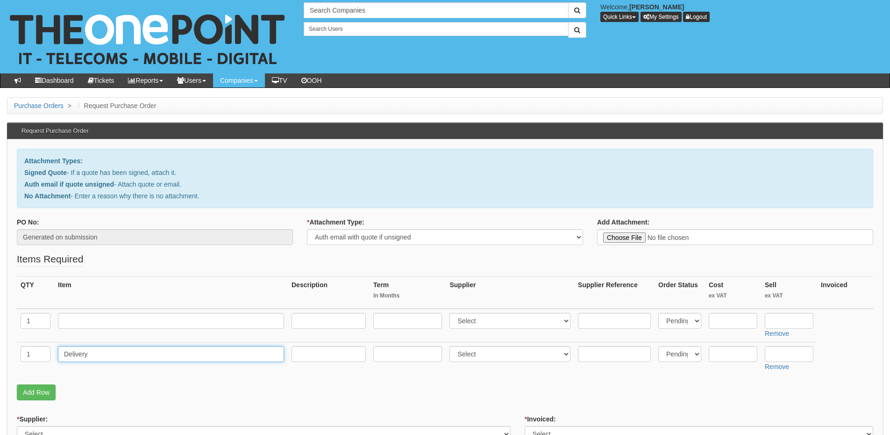
type input "Delivery"
click at [792, 355] on input "text" at bounding box center [789, 354] width 49 height 16
type input "2"
type input "12.50"
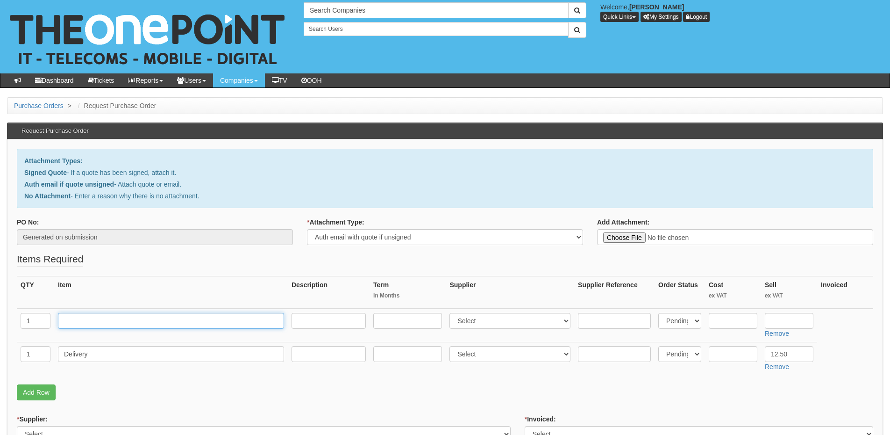
click at [92, 319] on input "text" at bounding box center [171, 321] width 226 height 16
type input "Yealink T33G"
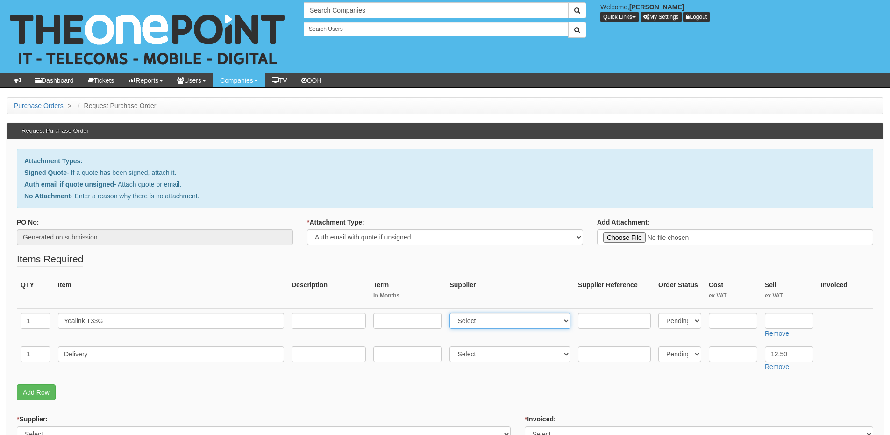
click at [475, 319] on select "Select 123 REG.co.uk 1Password 3 4Gon AA Jones Electric Ltd Abzorb Access Group…" at bounding box center [510, 321] width 121 height 16
select select "72"
click at [452, 313] on select "Select 123 REG.co.uk 1Password 3 4Gon AA Jones Electric Ltd Abzorb Access Group…" at bounding box center [510, 321] width 121 height 16
click at [736, 322] on input "text" at bounding box center [733, 321] width 49 height 16
type input "60"
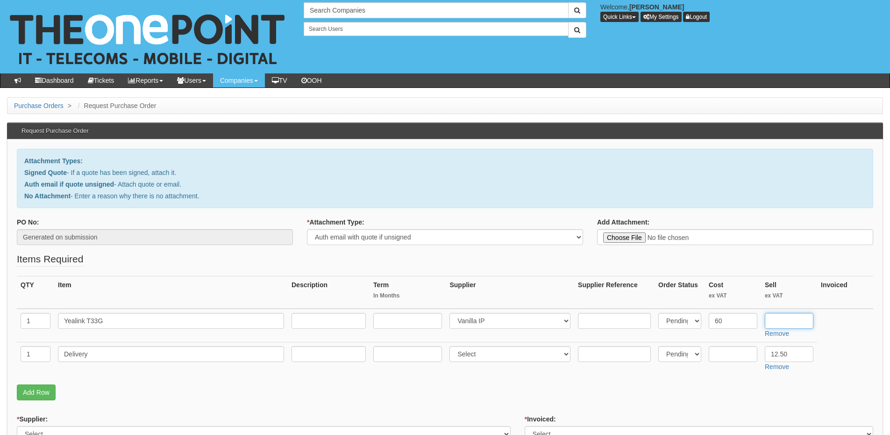
click at [793, 318] on input "text" at bounding box center [789, 321] width 49 height 16
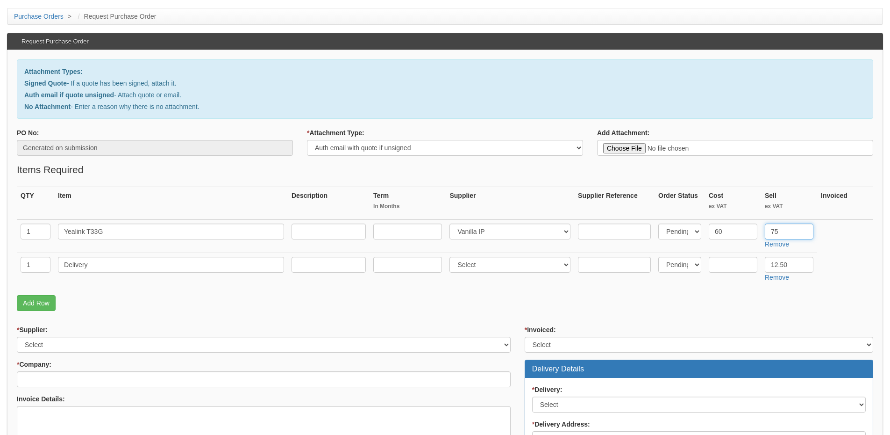
scroll to position [93, 0]
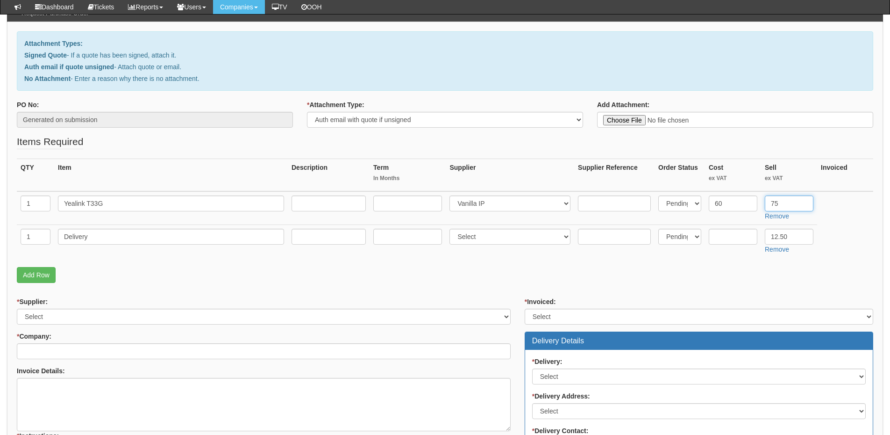
type input "75"
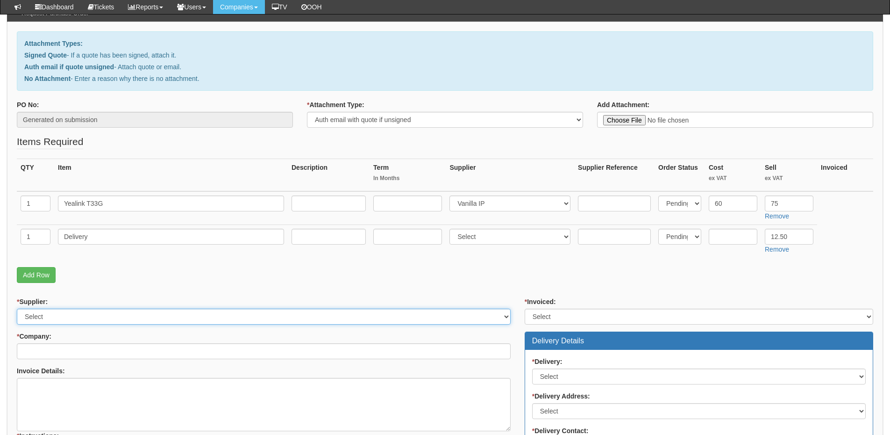
click at [121, 315] on select "Select 123 REG.co.uk 1Password 3 4Gon AA Jones Electric Ltd Abzorb Access Group…" at bounding box center [264, 316] width 494 height 16
select select "72"
click at [17, 308] on select "Select 123 REG.co.uk 1Password 3 4Gon AA Jones Electric Ltd Abzorb Access Group…" at bounding box center [264, 316] width 494 height 16
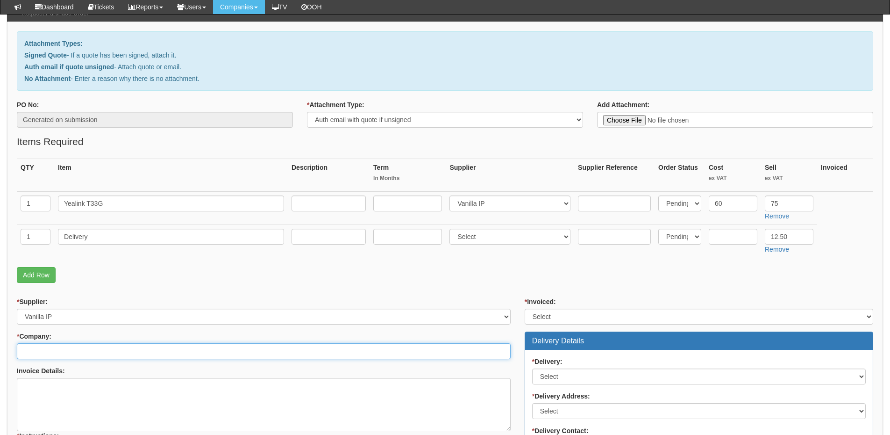
click at [95, 353] on input "* Company:" at bounding box center [264, 351] width 494 height 16
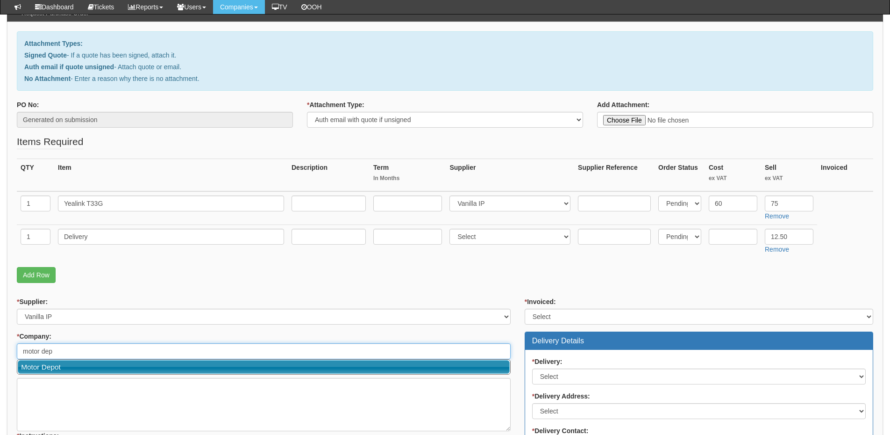
click at [86, 370] on link "Motor Depot" at bounding box center [264, 367] width 492 height 14
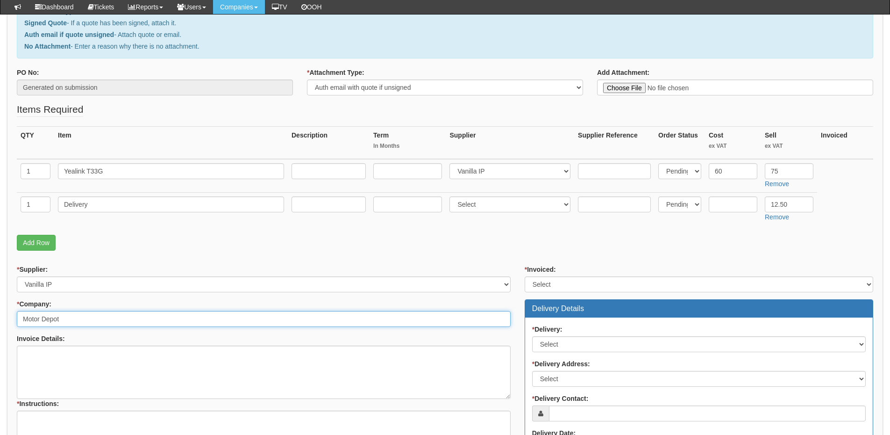
scroll to position [140, 0]
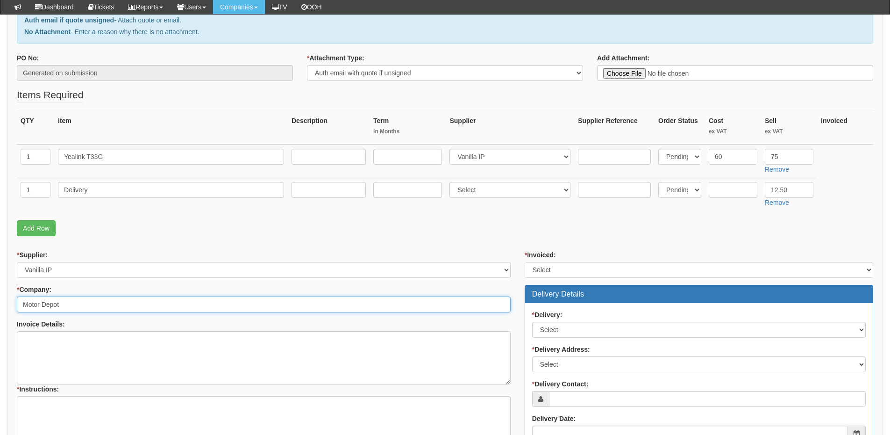
type input "Motor Depot"
click at [551, 266] on select "Select Yes No N/A STB (part of order)" at bounding box center [699, 270] width 349 height 16
select select "2"
click at [525, 262] on select "Select Yes No N/A STB (part of order)" at bounding box center [699, 270] width 349 height 16
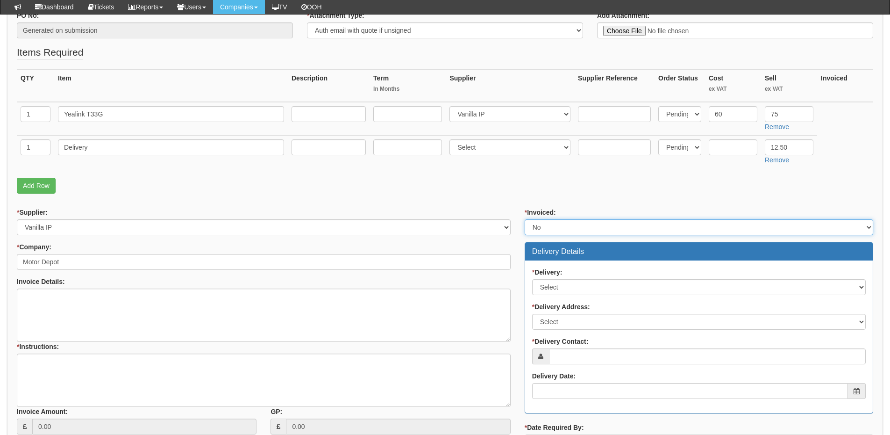
scroll to position [234, 0]
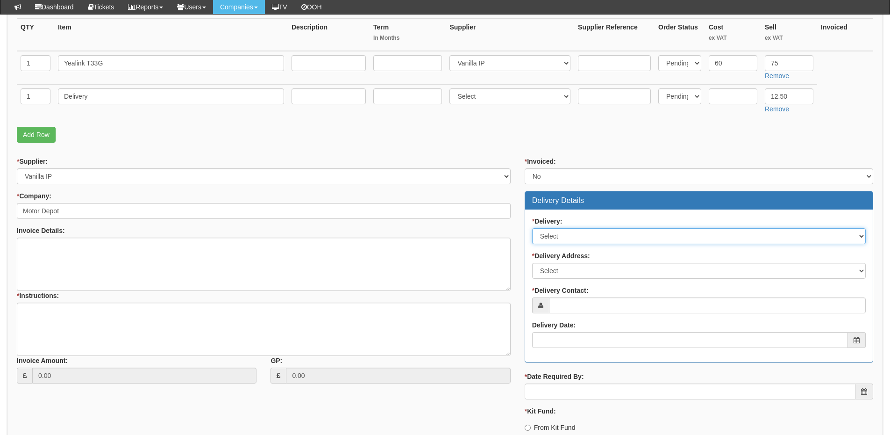
drag, startPoint x: 563, startPoint y: 235, endPoint x: 562, endPoint y: 243, distance: 7.6
click at [563, 235] on select "Select No Not Applicable Yes" at bounding box center [699, 236] width 334 height 16
select select "1"
click at [532, 228] on select "Select No Not Applicable Yes" at bounding box center [699, 236] width 334 height 16
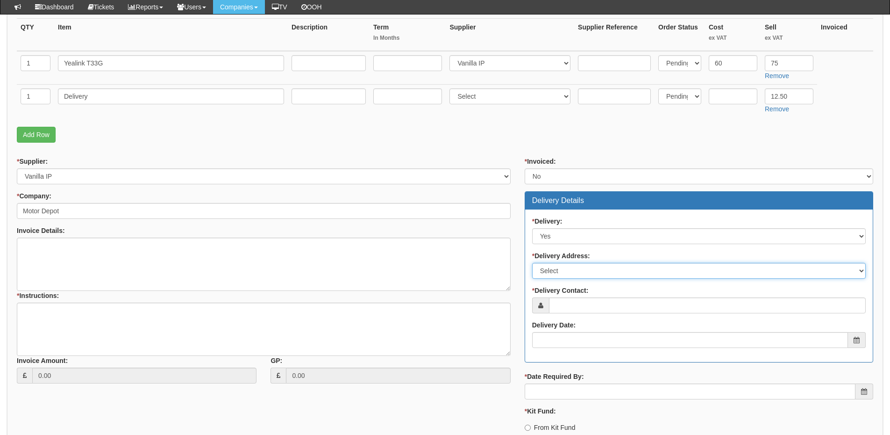
click at [554, 277] on select "Select Not Applicable Main Address - HU13 9PG Other" at bounding box center [699, 271] width 334 height 16
select select "other"
click at [532, 263] on select "Select Not Applicable Main Address - HU13 9PG Other" at bounding box center [699, 271] width 334 height 16
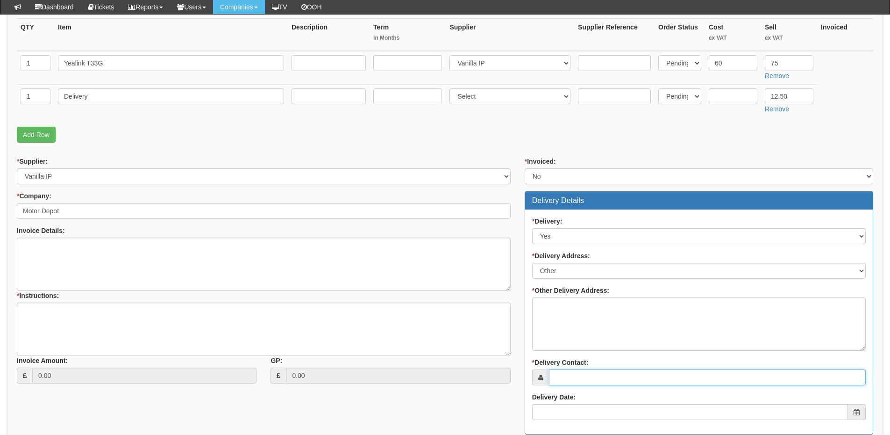
click at [574, 380] on input "* Delivery Contact:" at bounding box center [707, 377] width 317 height 16
paste input "Jonathan Peebles"
type input "Jonathan Peebles"
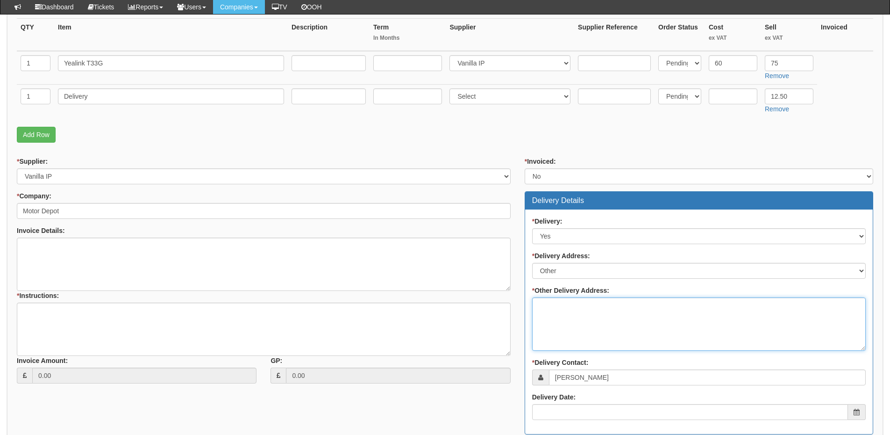
click at [555, 320] on textarea "* Other Delivery Address:" at bounding box center [699, 323] width 334 height 53
drag, startPoint x: 572, startPoint y: 313, endPoint x: 566, endPoint y: 309, distance: 6.7
click at [572, 313] on textarea "* Other Delivery Address:" at bounding box center [699, 323] width 334 height 53
paste textarea "CarSupermarket.com, Unit 5, Kestrel Way, Barnsley, S70 5SZ"
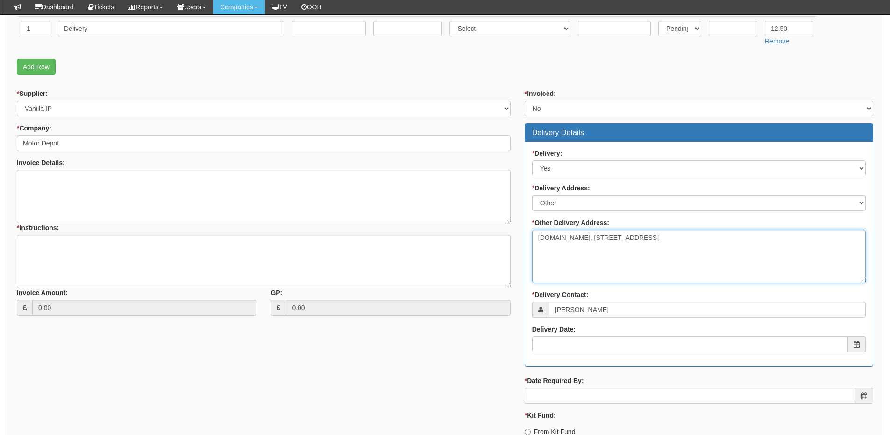
scroll to position [374, 0]
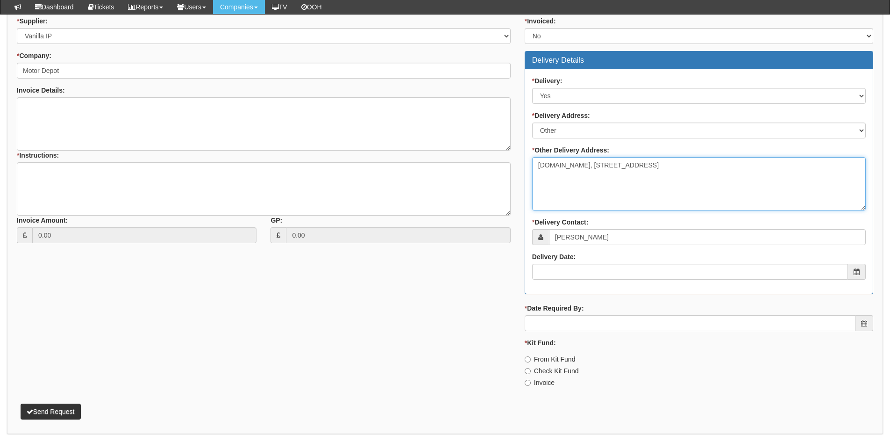
type textarea "CarSupermarket.com, Unit 5, Kestrel Way, Barnsley, S70 5SZ"
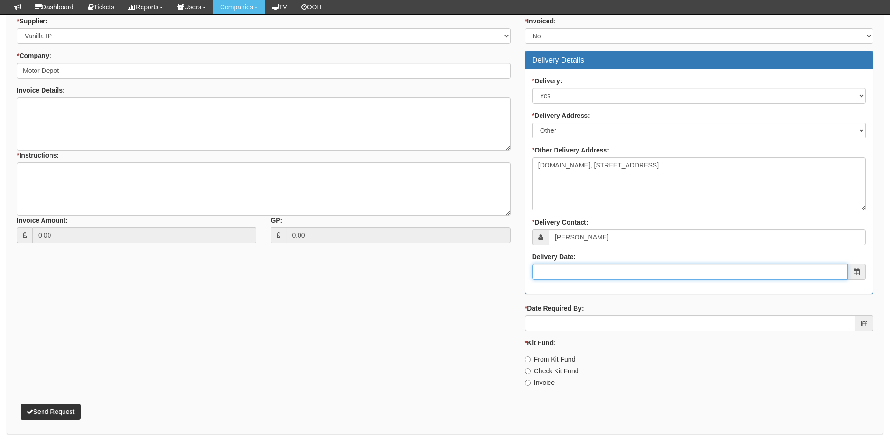
click at [565, 268] on input "Delivery Date:" at bounding box center [690, 272] width 316 height 16
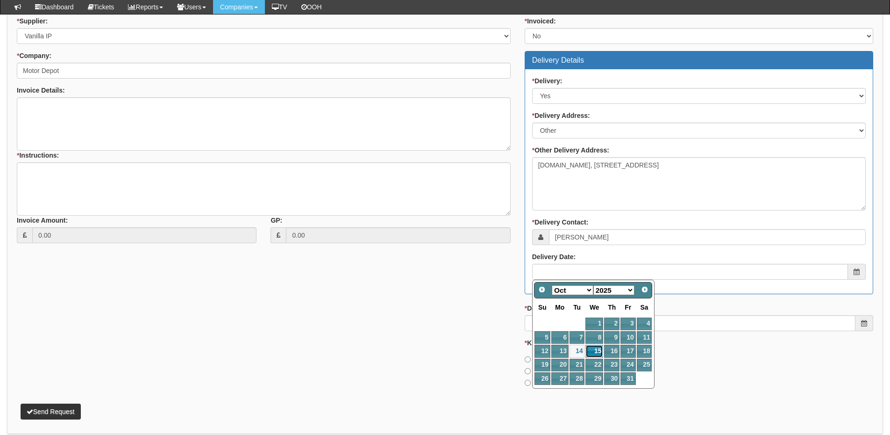
click at [593, 351] on link "15" at bounding box center [595, 350] width 18 height 13
type input "2025-10-15"
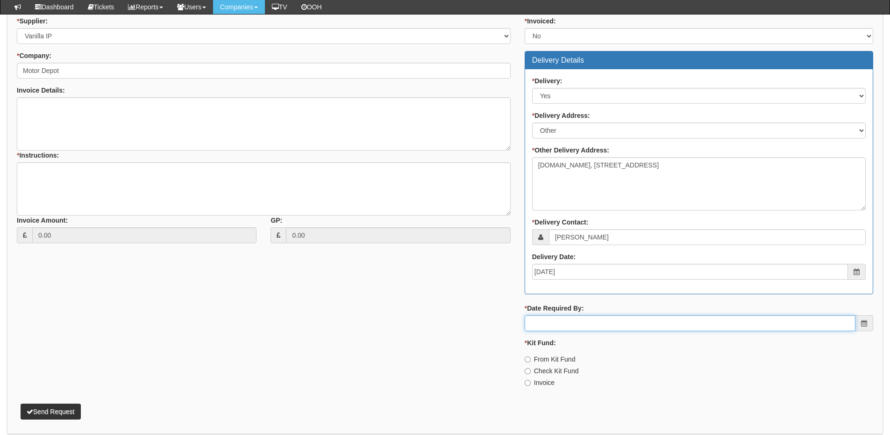
click at [583, 325] on input "* Date Required By:" at bounding box center [690, 323] width 331 height 16
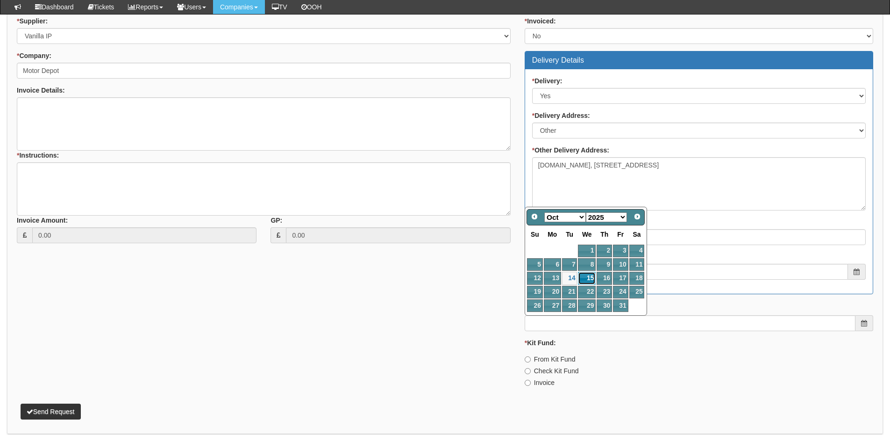
click at [585, 280] on link "15" at bounding box center [587, 278] width 18 height 13
type input "2025-10-15"
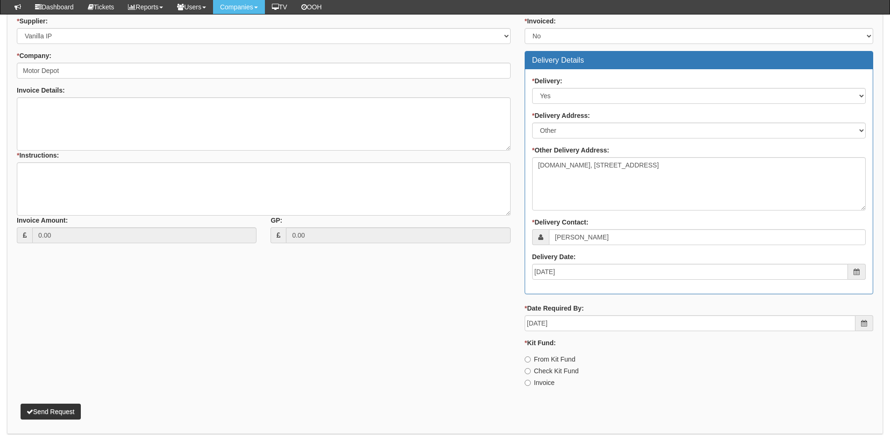
drag, startPoint x: 549, startPoint y: 383, endPoint x: 513, endPoint y: 369, distance: 38.2
click at [549, 383] on label "Invoice" at bounding box center [540, 382] width 30 height 9
click at [531, 383] on input "Invoice" at bounding box center [528, 383] width 6 height 6
radio input "true"
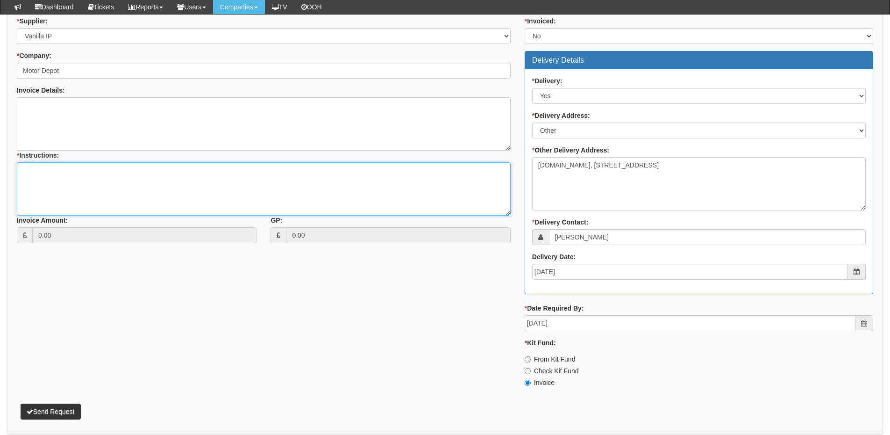
click at [118, 201] on textarea "* Instructions:" at bounding box center [264, 188] width 494 height 53
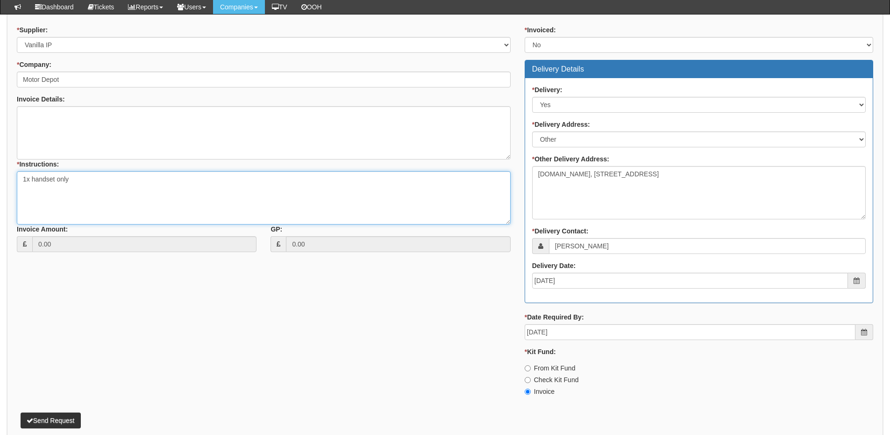
scroll to position [410, 0]
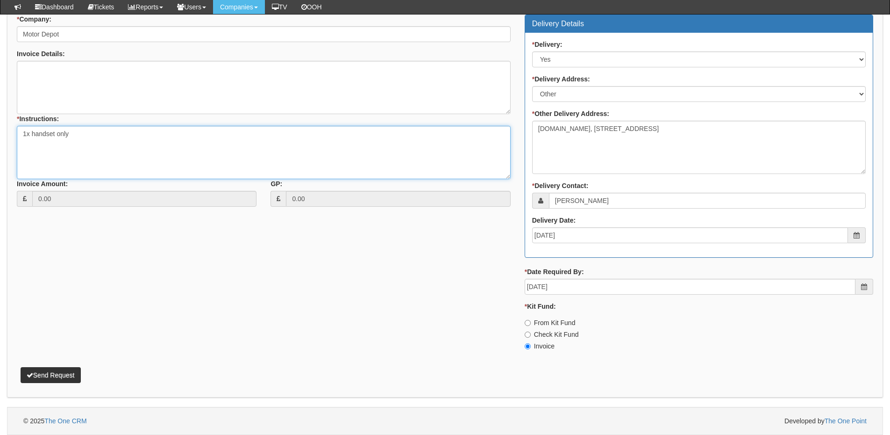
type textarea "1x handset only"
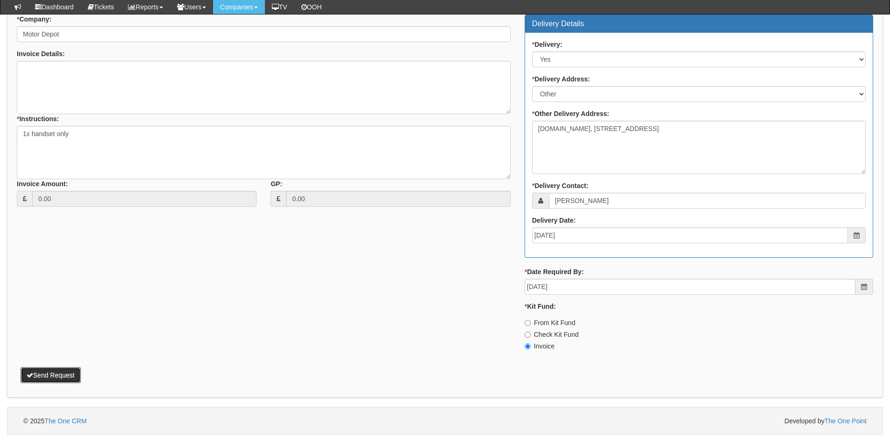
click at [69, 373] on button "Send Request" at bounding box center [51, 375] width 60 height 16
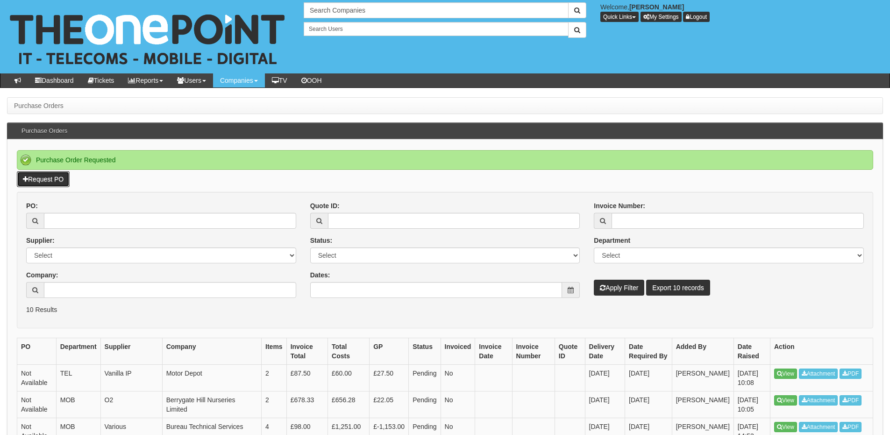
click at [47, 183] on link "Request PO" at bounding box center [43, 179] width 53 height 16
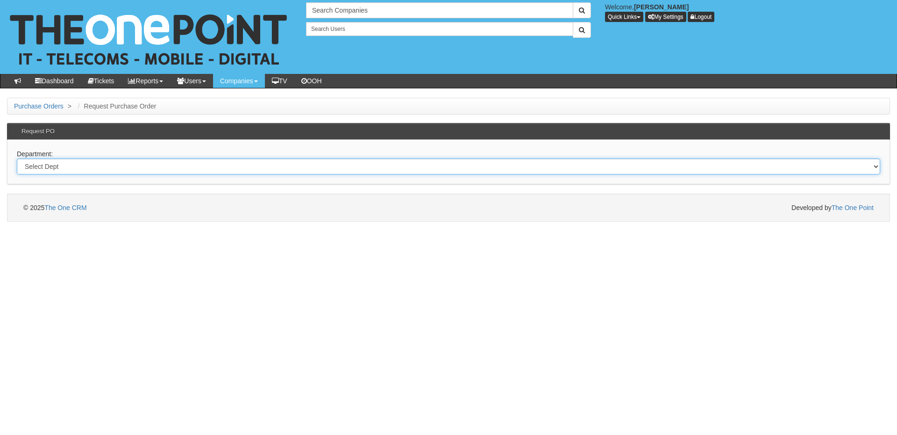
click at [135, 167] on select "Select Dept Digital Internal IT Mobiles Marketing Telecoms" at bounding box center [449, 166] width 864 height 16
select select "?pipeID=&dept=TEL"
click at [17, 158] on select "Select Dept Digital Internal IT Mobiles Marketing Telecoms" at bounding box center [449, 166] width 864 height 16
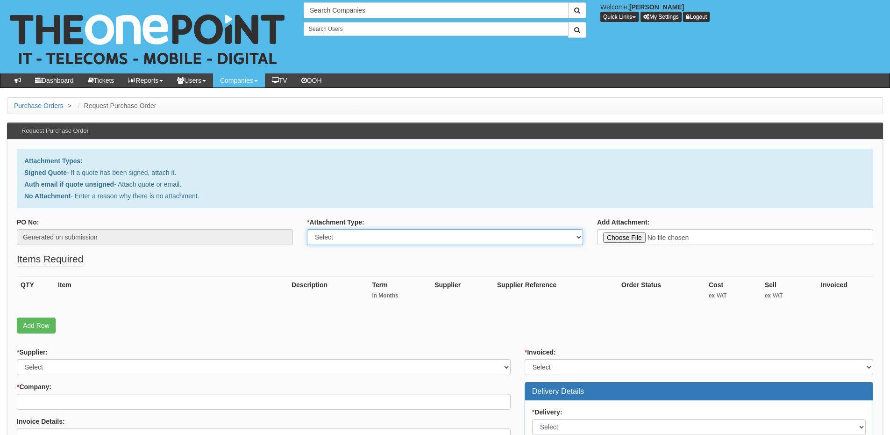
click at [334, 241] on select "Select Signed Quote Auth email with quote if unsigned No Attachment" at bounding box center [445, 237] width 276 height 16
select select "No Attachment"
click at [307, 229] on select "Select Signed Quote Auth email with quote if unsigned No Attachment" at bounding box center [445, 237] width 276 height 16
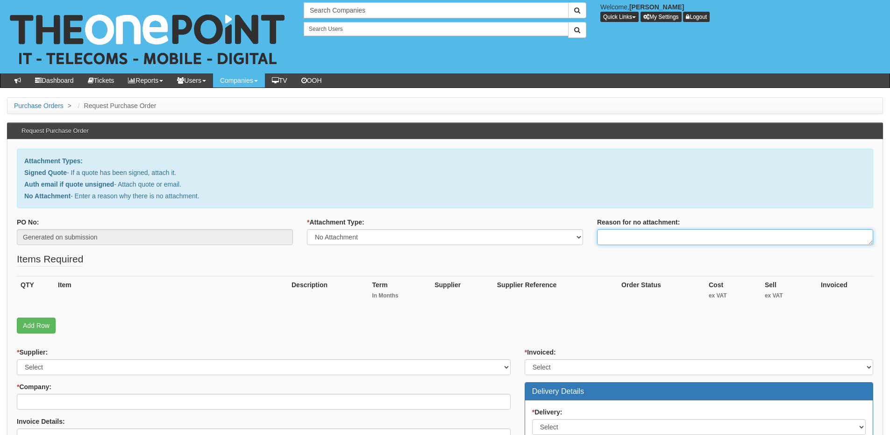
click at [606, 240] on textarea "Reason for no attachment:" at bounding box center [735, 237] width 276 height 16
click at [686, 235] on textarea "Linked to ticket 444085" at bounding box center [735, 237] width 276 height 16
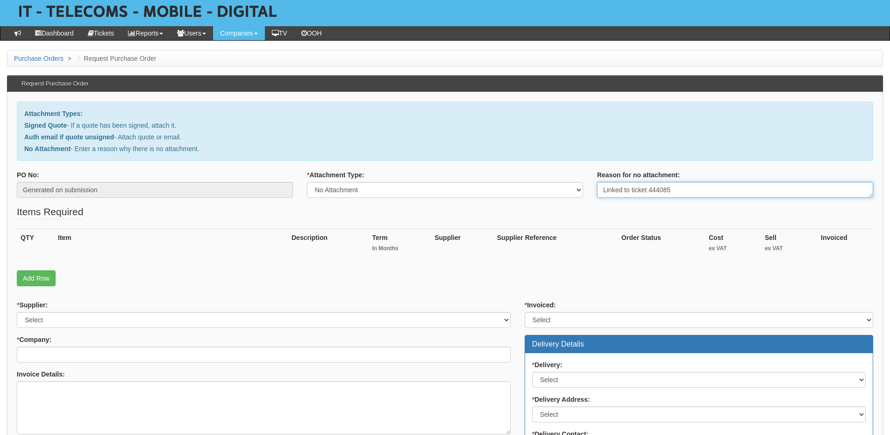
scroll to position [140, 0]
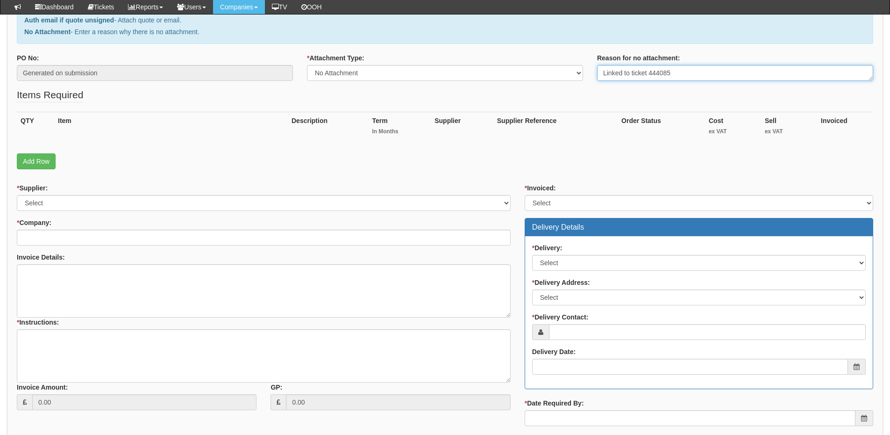
type textarea "Linked to ticket 444085"
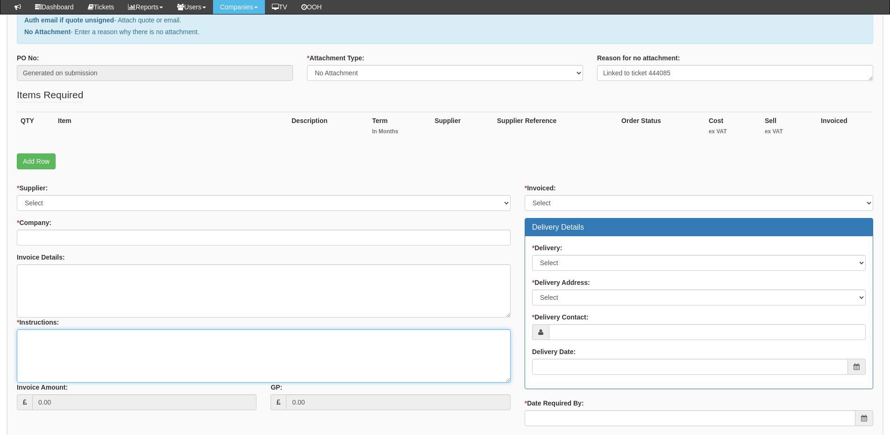
click at [134, 352] on textarea "* Instructions:" at bounding box center [264, 355] width 494 height 53
paste textarea "Linked to ticket 444085"
type textarea "Linked to ticket 444085"
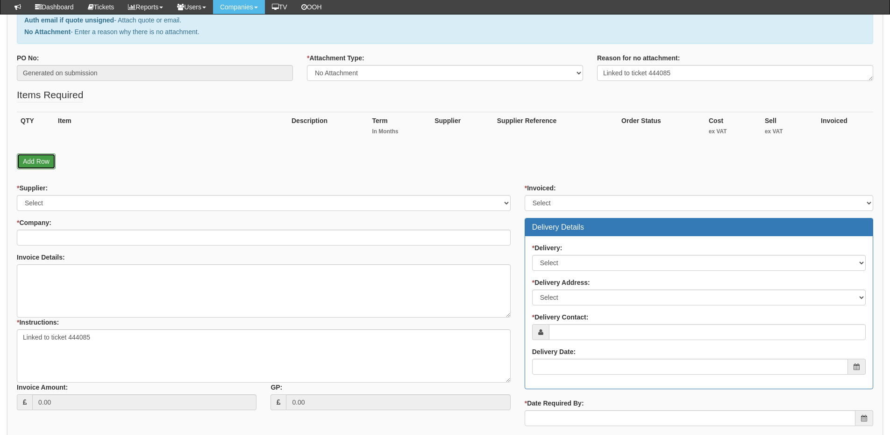
click at [44, 162] on link "Add Row" at bounding box center [36, 161] width 39 height 16
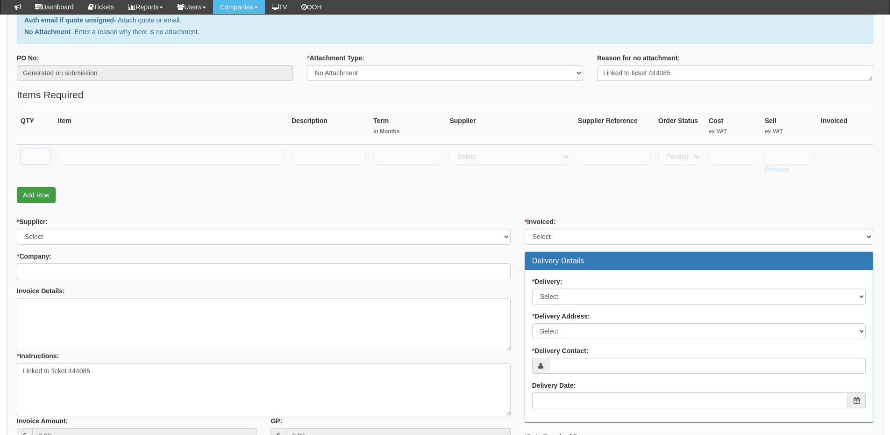
click at [41, 157] on input "text" at bounding box center [36, 157] width 30 height 16
type input "1"
click at [60, 154] on input "text" at bounding box center [171, 157] width 226 height 16
type input "Curly Cord"
click at [728, 156] on input "text" at bounding box center [733, 157] width 49 height 16
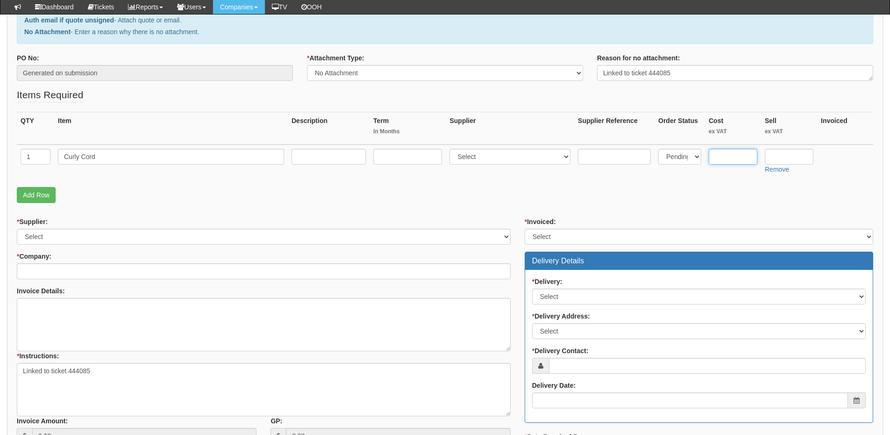
click at [728, 156] on input "text" at bounding box center [733, 157] width 49 height 16
type input "5"
click at [503, 160] on select "Select 123 REG.co.uk 1Password 3 4Gon AA Jones Electric Ltd Abzorb Access Group…" at bounding box center [510, 157] width 121 height 16
select select "61"
click at [452, 149] on select "Select 123 REG.co.uk 1Password 3 4Gon AA Jones Electric Ltd Abzorb Access Group…" at bounding box center [510, 157] width 121 height 16
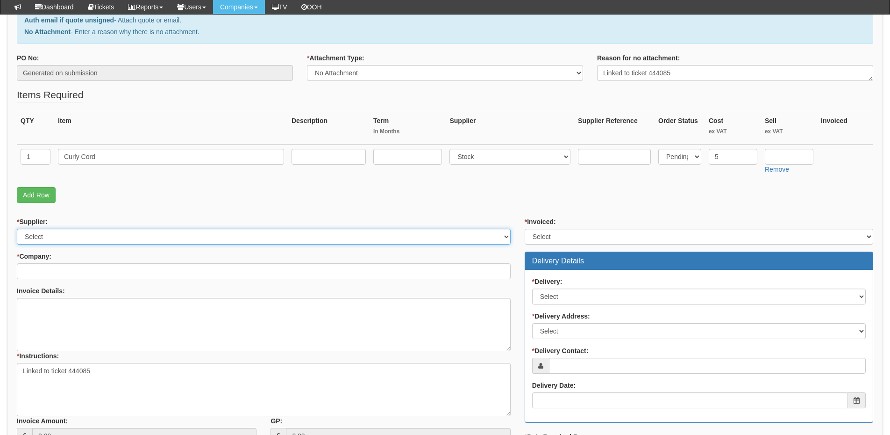
click at [57, 233] on select "Select 123 REG.co.uk 1Password 3 4Gon AA Jones Electric Ltd Abzorb Access Group…" at bounding box center [264, 237] width 494 height 16
select select "61"
click at [17, 229] on select "Select 123 REG.co.uk 1Password 3 4Gon AA Jones Electric Ltd Abzorb Access Group…" at bounding box center [264, 237] width 494 height 16
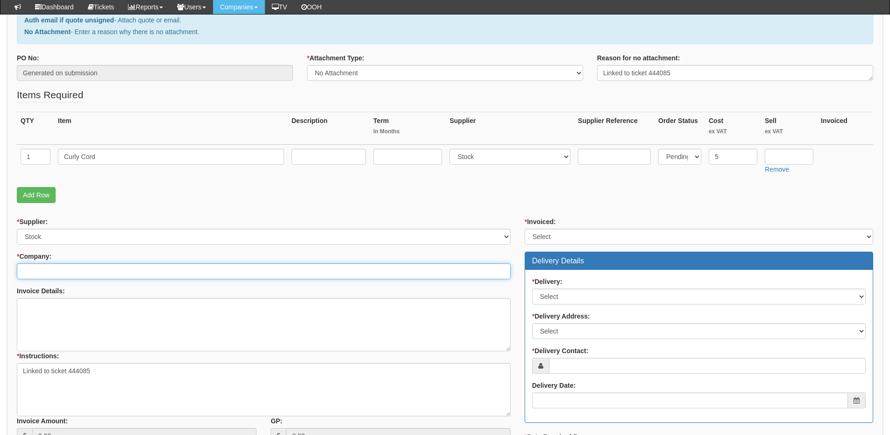
click at [54, 269] on input "* Company:" at bounding box center [264, 271] width 494 height 16
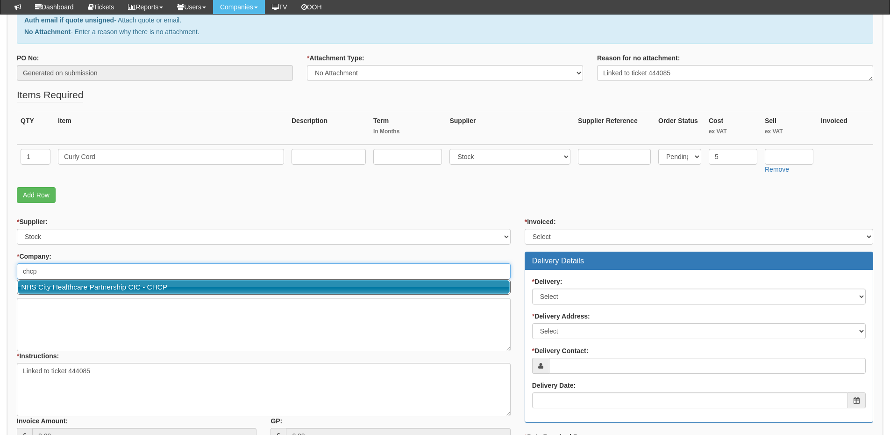
click at [59, 287] on link "NHS City Healthcare Partnership CIC - CHCP" at bounding box center [264, 287] width 492 height 14
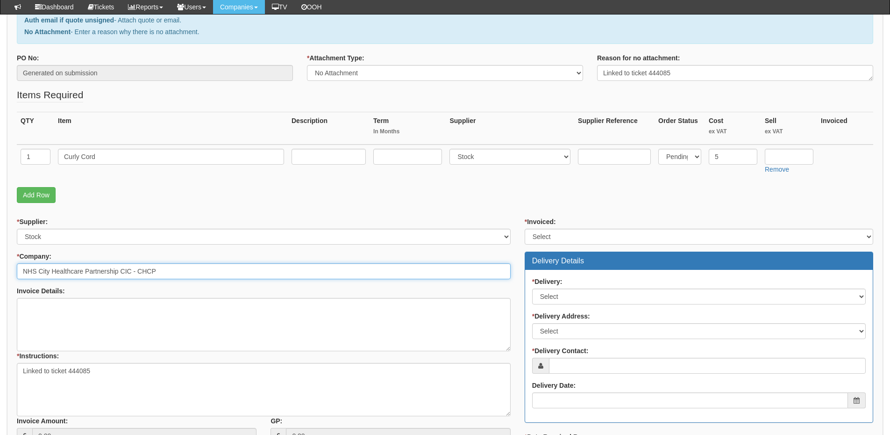
type input "NHS City Healthcare Partnership CIC - CHCP"
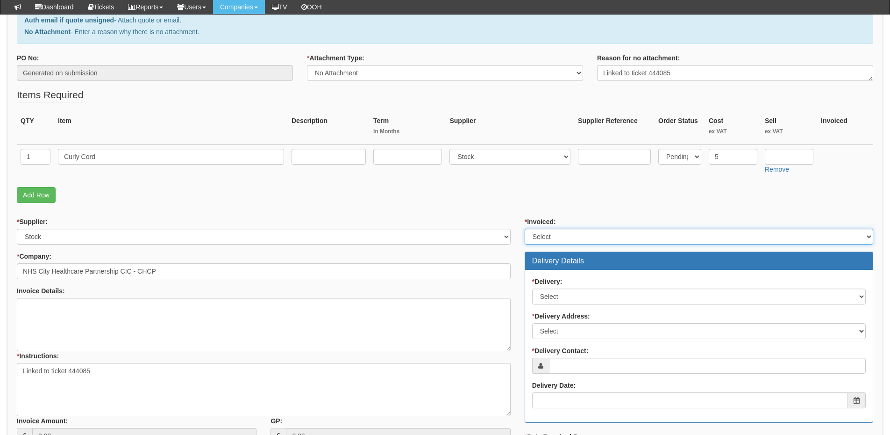
click at [551, 241] on select "Select Yes No N/A STB (part of order)" at bounding box center [699, 237] width 349 height 16
select select "2"
click at [525, 229] on select "Select Yes No N/A STB (part of order)" at bounding box center [699, 237] width 349 height 16
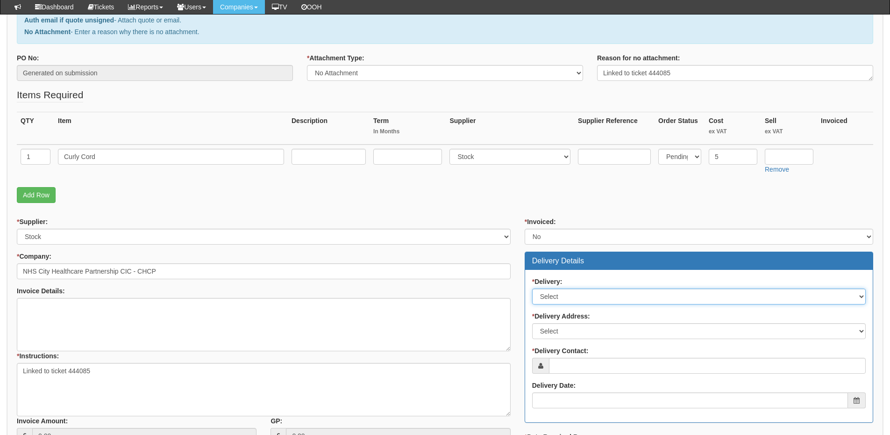
drag, startPoint x: 550, startPoint y: 292, endPoint x: 552, endPoint y: 303, distance: 11.5
click at [550, 292] on select "Select No Not Applicable Yes" at bounding box center [699, 296] width 334 height 16
select select "1"
click at [532, 288] on select "Select No Not Applicable Yes" at bounding box center [699, 296] width 334 height 16
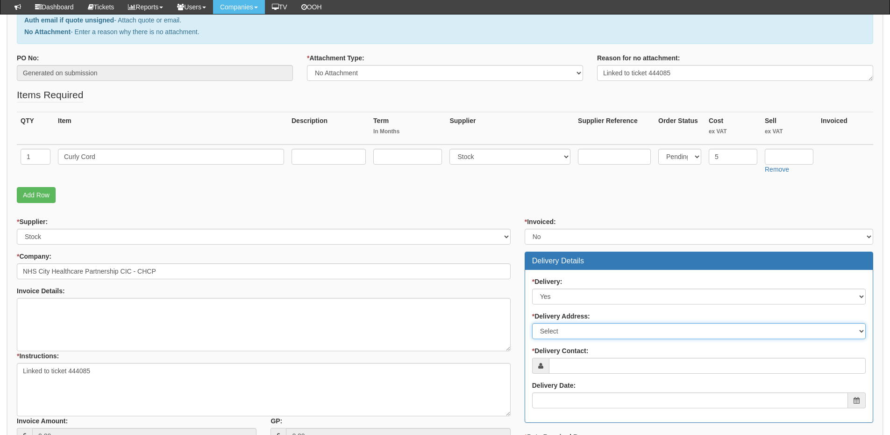
click at [556, 330] on select "Select Not Applicable Main Address - HU3 4AE Other" at bounding box center [699, 331] width 334 height 16
select select "other"
click at [532, 323] on select "Select Not Applicable Main Address - HU3 4AE Other" at bounding box center [699, 331] width 334 height 16
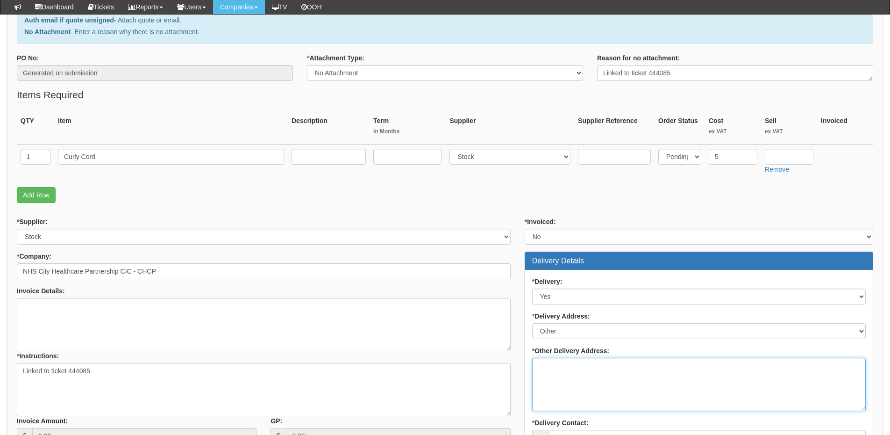
click at [557, 366] on textarea "* Other Delivery Address:" at bounding box center [699, 384] width 334 height 53
click at [590, 376] on textarea "* Other Delivery Address:" at bounding box center [699, 384] width 334 height 53
paste textarea "Community Service Reception Bridlington Hospital Bessingby Road Bridlington YO1…"
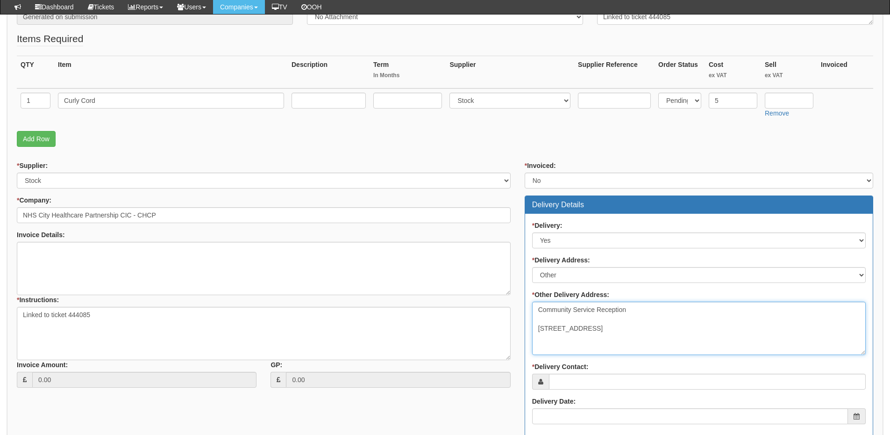
scroll to position [280, 0]
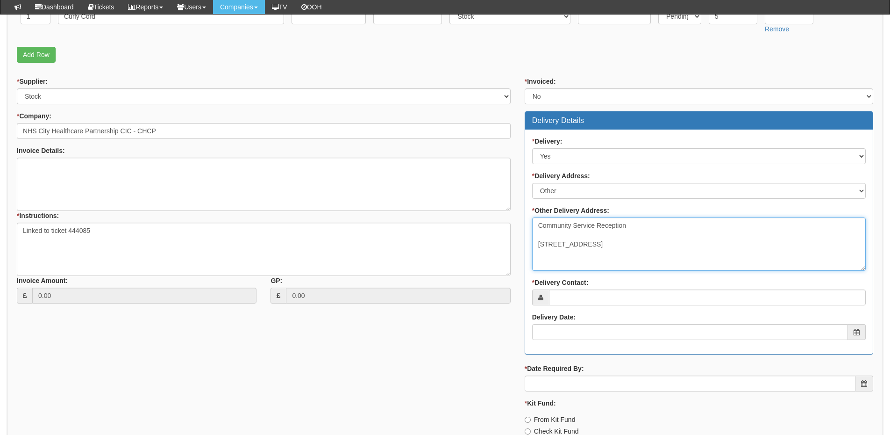
type textarea "Community Service Reception Bridlington Hospital Bessingby Road Bridlington YO1…"
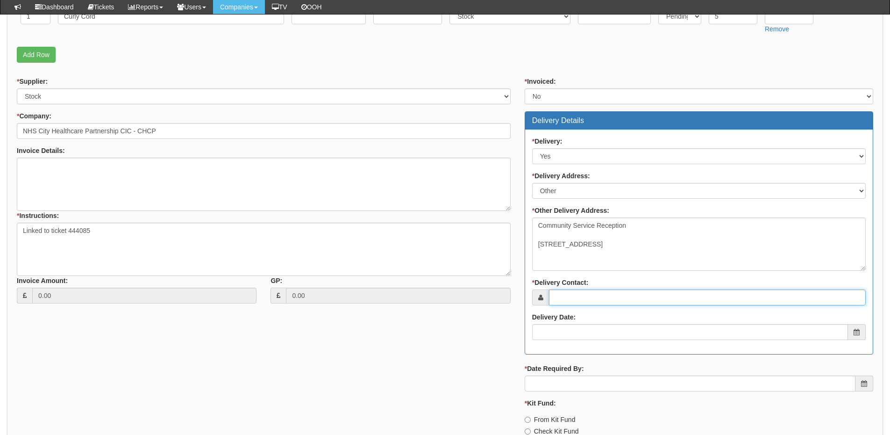
click at [598, 303] on input "* Delivery Contact:" at bounding box center [707, 297] width 317 height 16
type input "Liz"
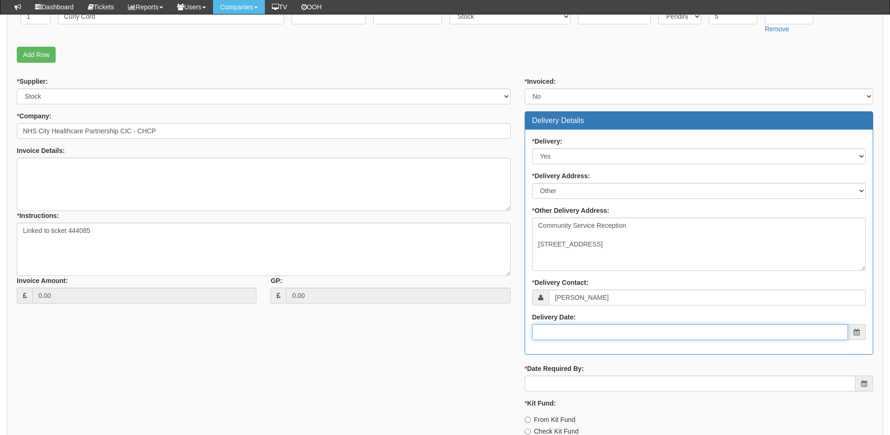
click at [578, 330] on input "Delivery Date:" at bounding box center [690, 332] width 316 height 16
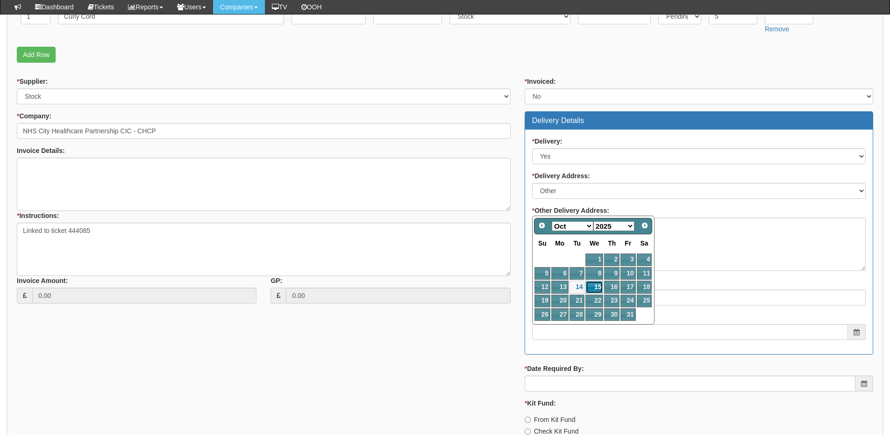
click at [596, 289] on link "15" at bounding box center [595, 286] width 18 height 13
type input "2025-10-15"
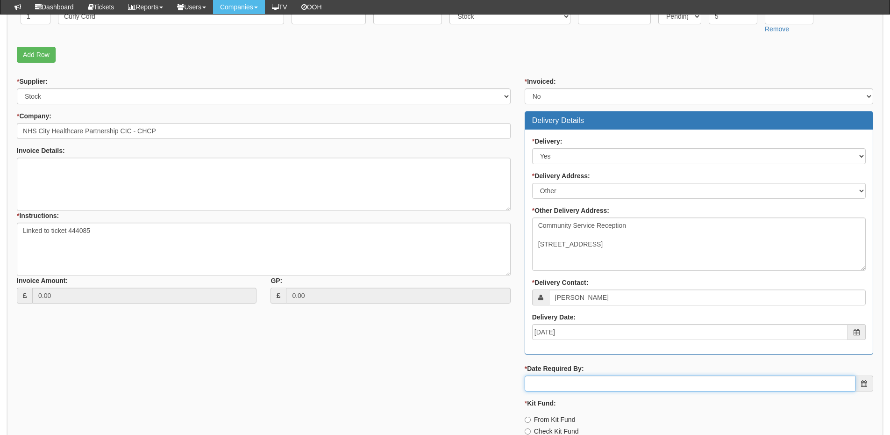
click at [580, 380] on input "* Date Required By:" at bounding box center [690, 383] width 331 height 16
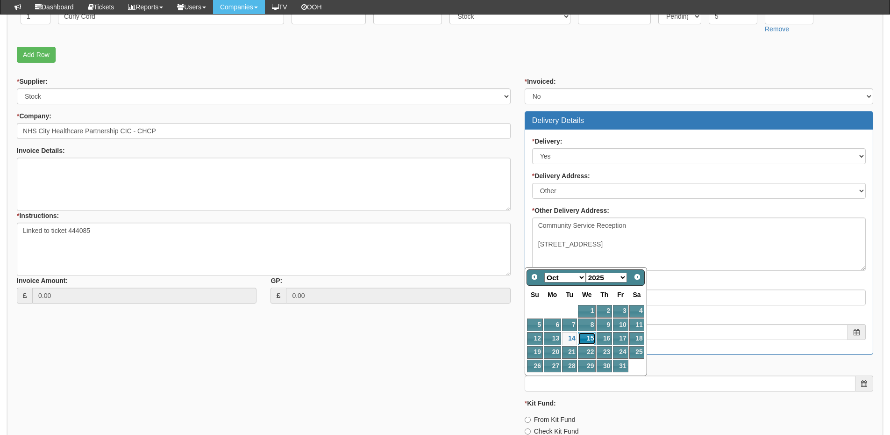
click at [590, 339] on link "15" at bounding box center [587, 338] width 18 height 13
type input "2025-10-15"
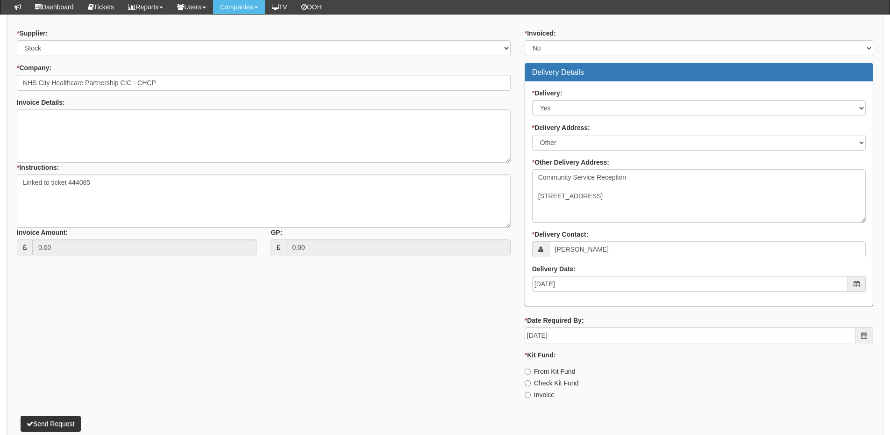
scroll to position [374, 0]
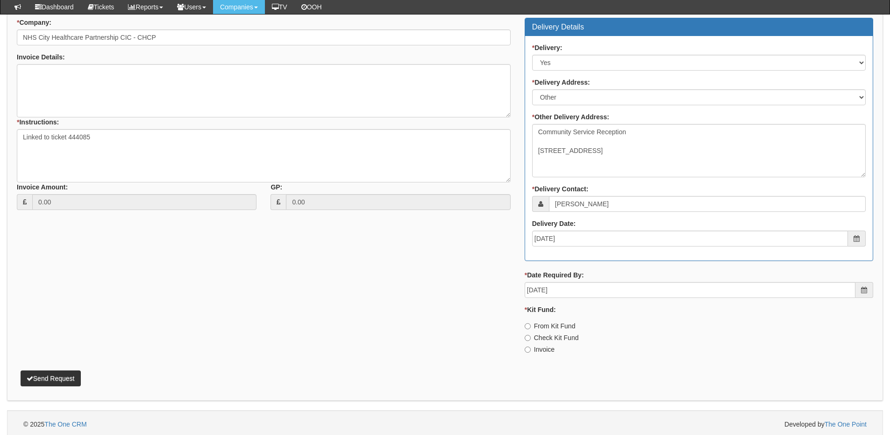
click at [546, 345] on label "Invoice" at bounding box center [540, 348] width 30 height 9
click at [531, 346] on input "Invoice" at bounding box center [528, 349] width 6 height 6
radio input "true"
click at [60, 378] on button "Send Request" at bounding box center [51, 378] width 60 height 16
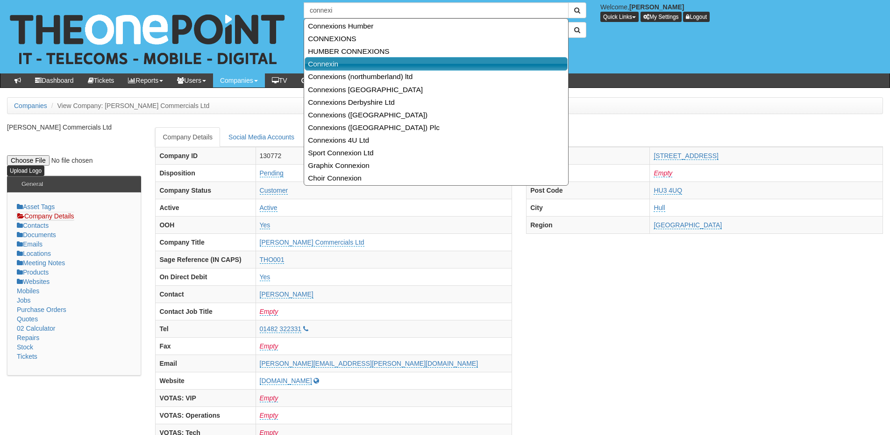
click at [347, 65] on link "Connexin" at bounding box center [436, 64] width 263 height 14
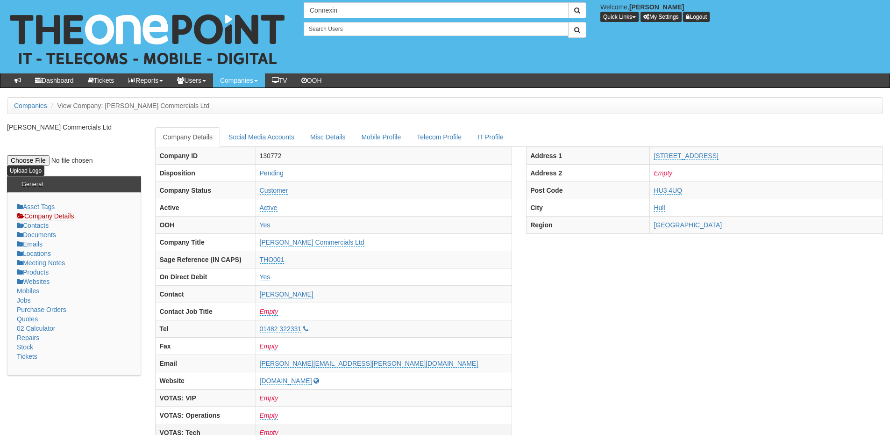
type input "Connexin"
